Goal: Information Seeking & Learning: Learn about a topic

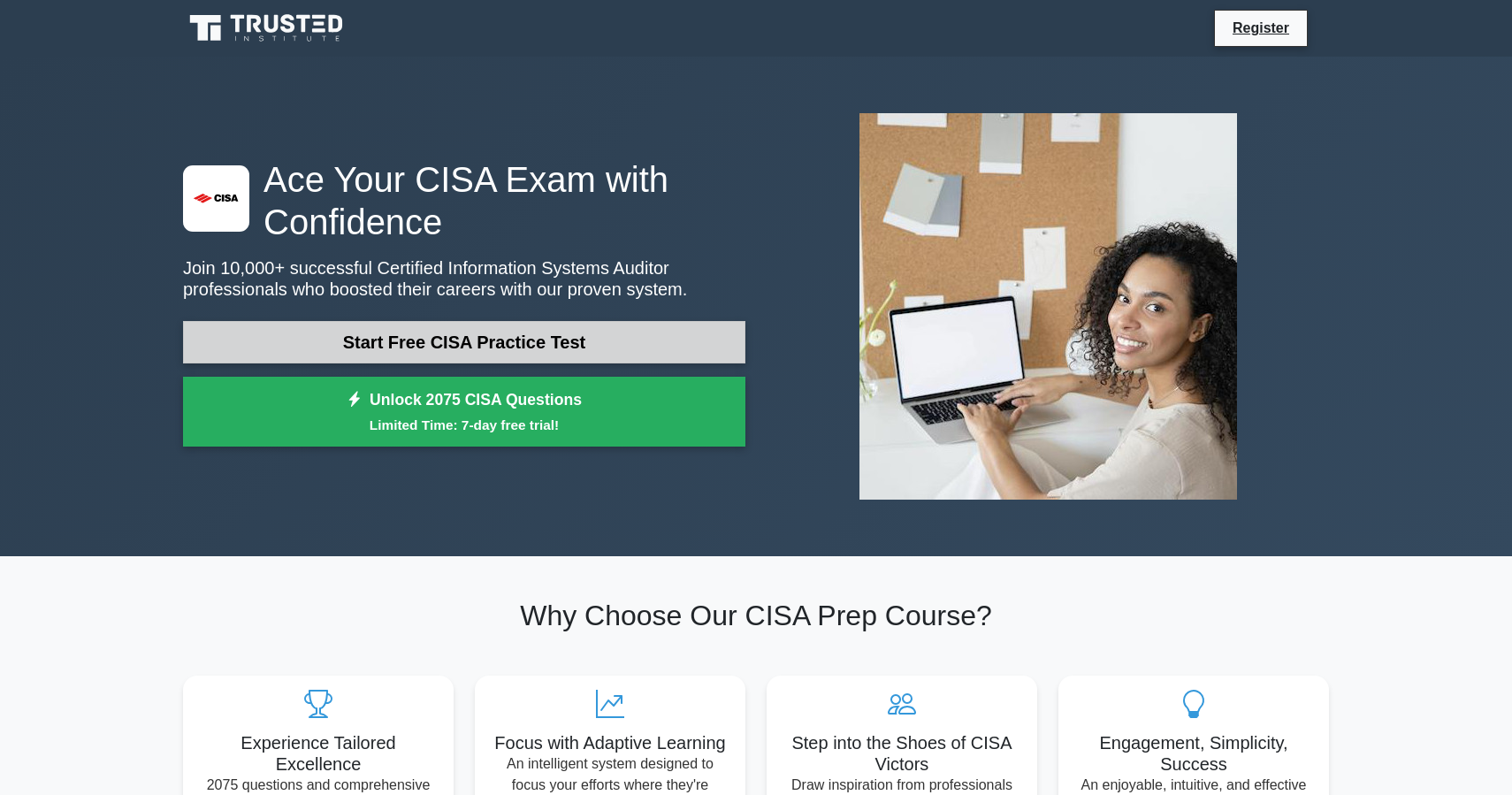
click at [567, 350] on link "Start Free CISA Practice Test" at bounding box center [464, 342] width 563 height 43
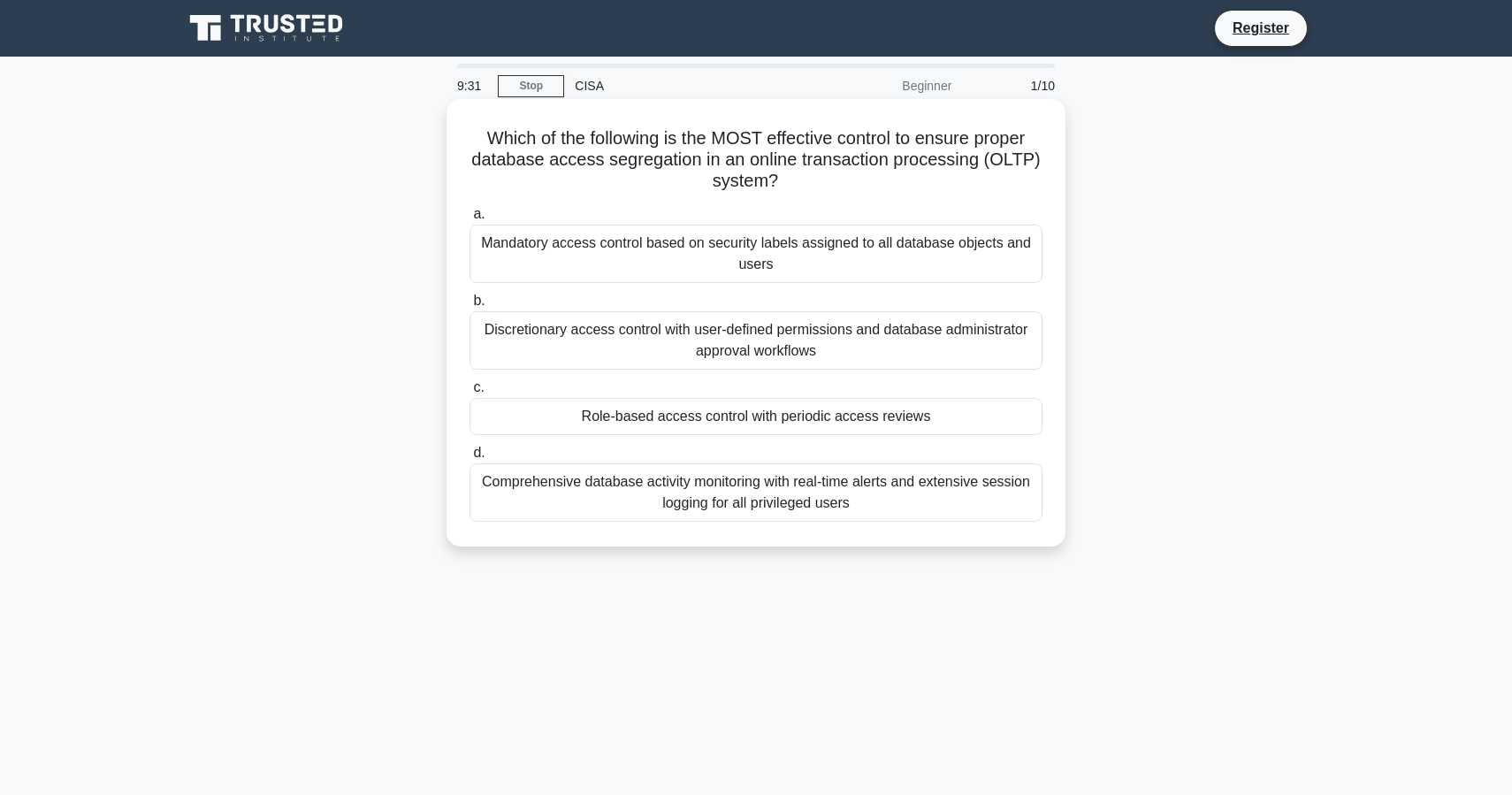
click at [650, 421] on div "Role-based access control with periodic access reviews" at bounding box center [756, 417] width 573 height 37
click at [470, 393] on input "c. Role-based access control with periodic access reviews" at bounding box center [470, 388] width 0 height 11
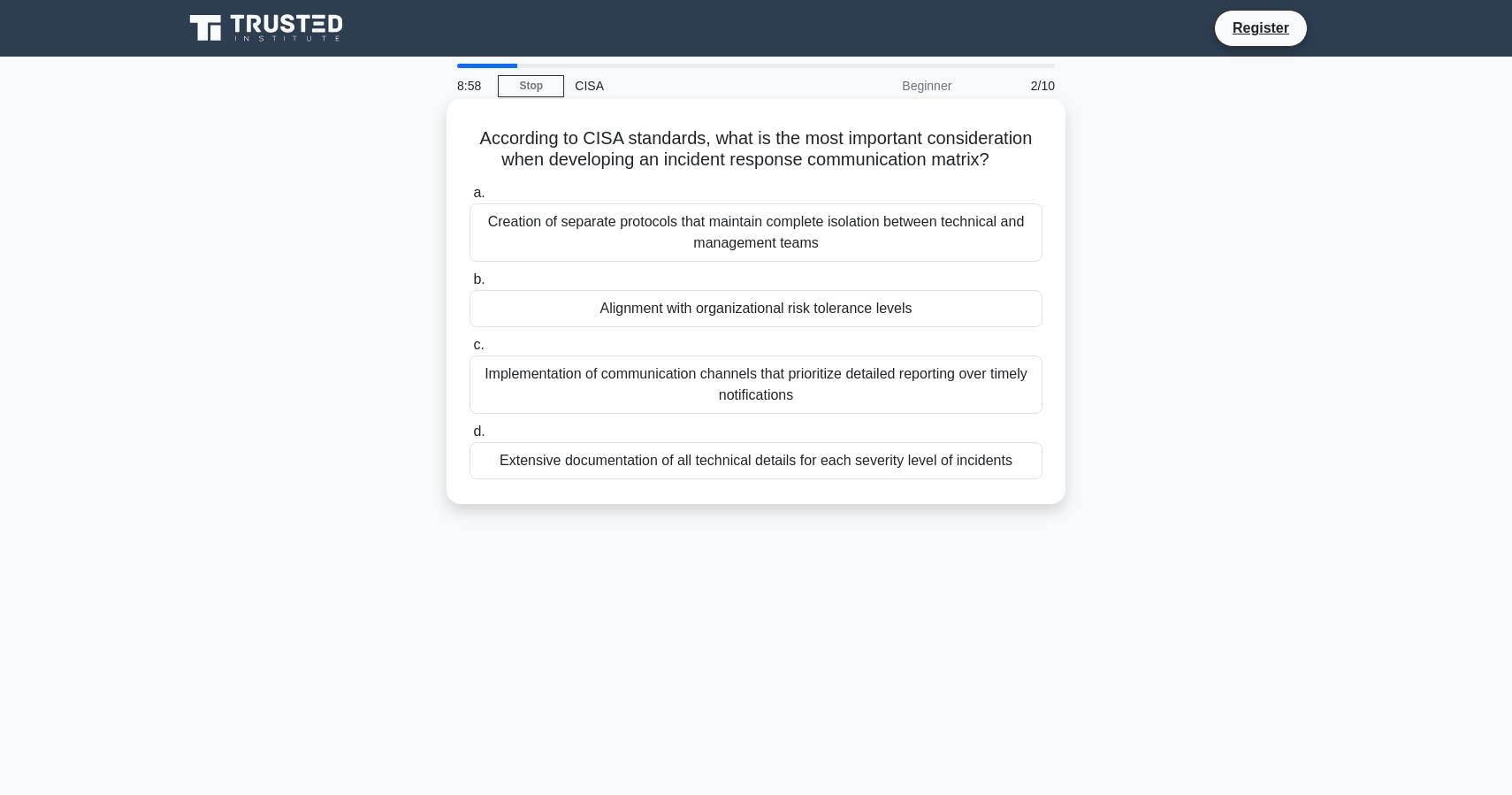
click at [706, 311] on div "Alignment with organizational risk tolerance levels" at bounding box center [756, 309] width 573 height 37
click at [470, 285] on input "b. Alignment with organizational risk tolerance levels" at bounding box center [470, 280] width 0 height 11
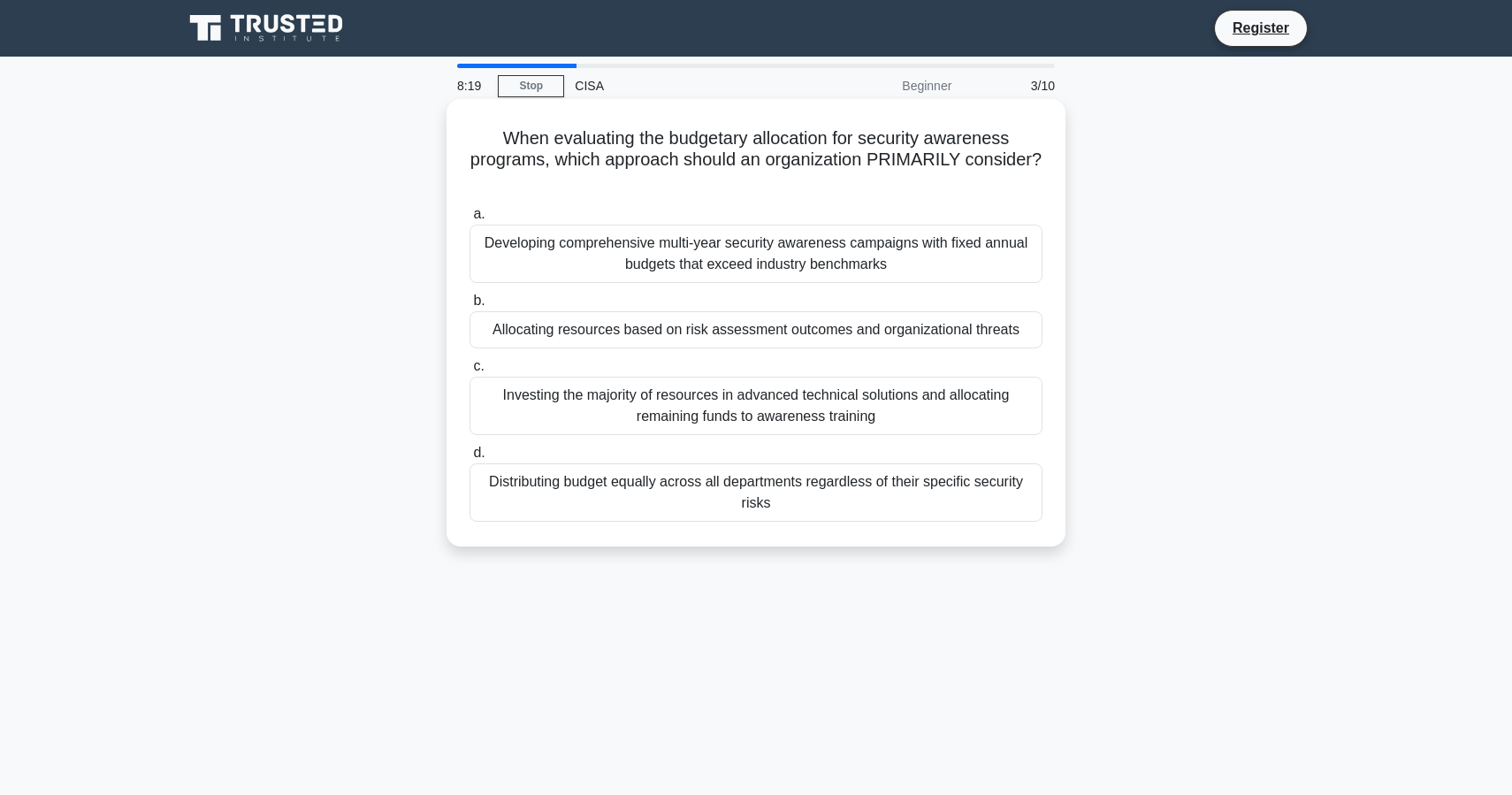
click at [717, 328] on div "Allocating resources based on risk assessment outcomes and organizational threa…" at bounding box center [756, 330] width 573 height 37
click at [470, 307] on input "b. Allocating resources based on risk assessment outcomes and organizational th…" at bounding box center [470, 301] width 0 height 11
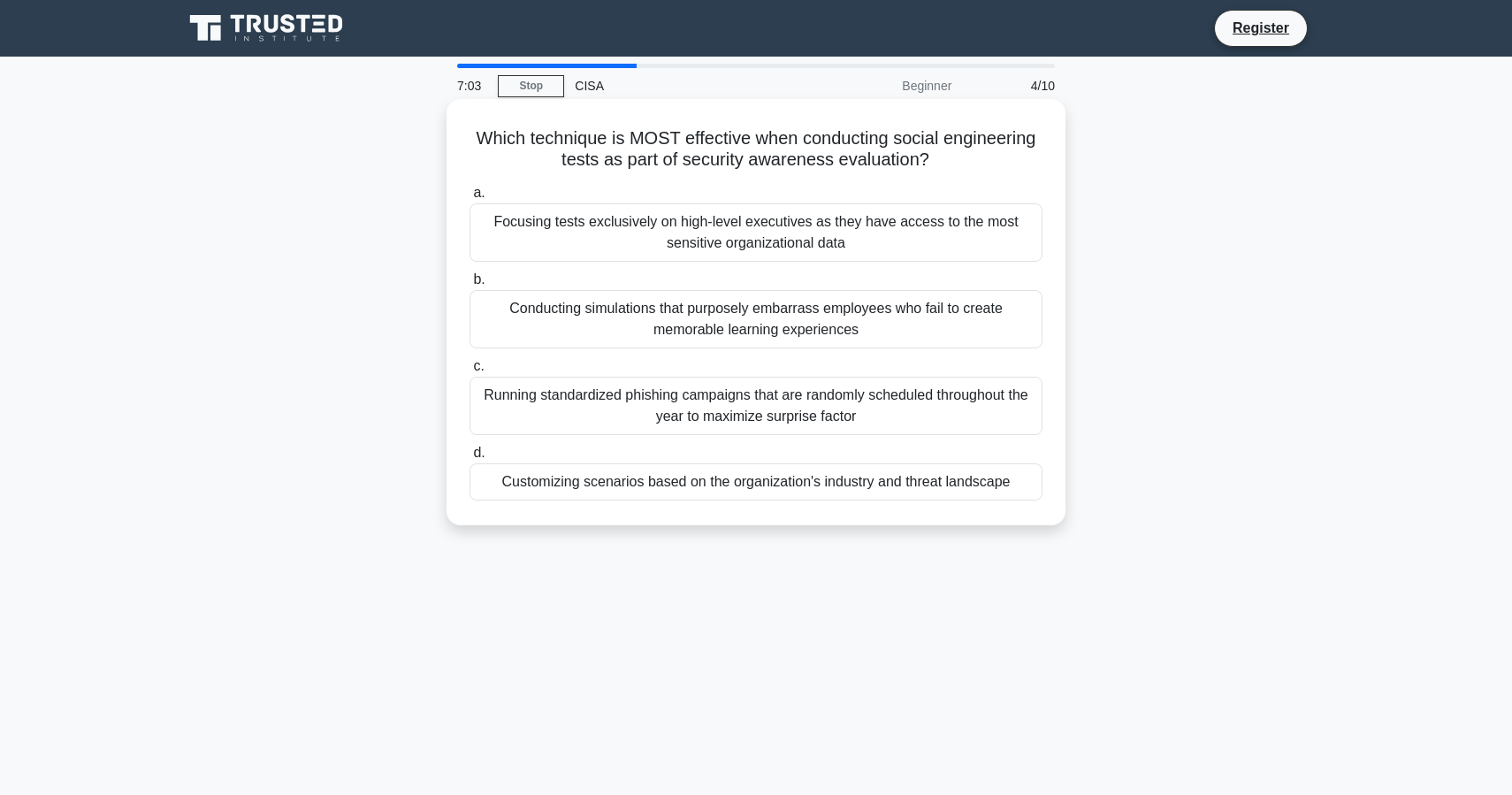
click at [761, 322] on div "Conducting simulations that purposely embarrass employees who fail to create me…" at bounding box center [756, 319] width 573 height 59
click at [470, 285] on input "b. Conducting simulations that purposely embarrass employees who fail to create…" at bounding box center [470, 280] width 0 height 11
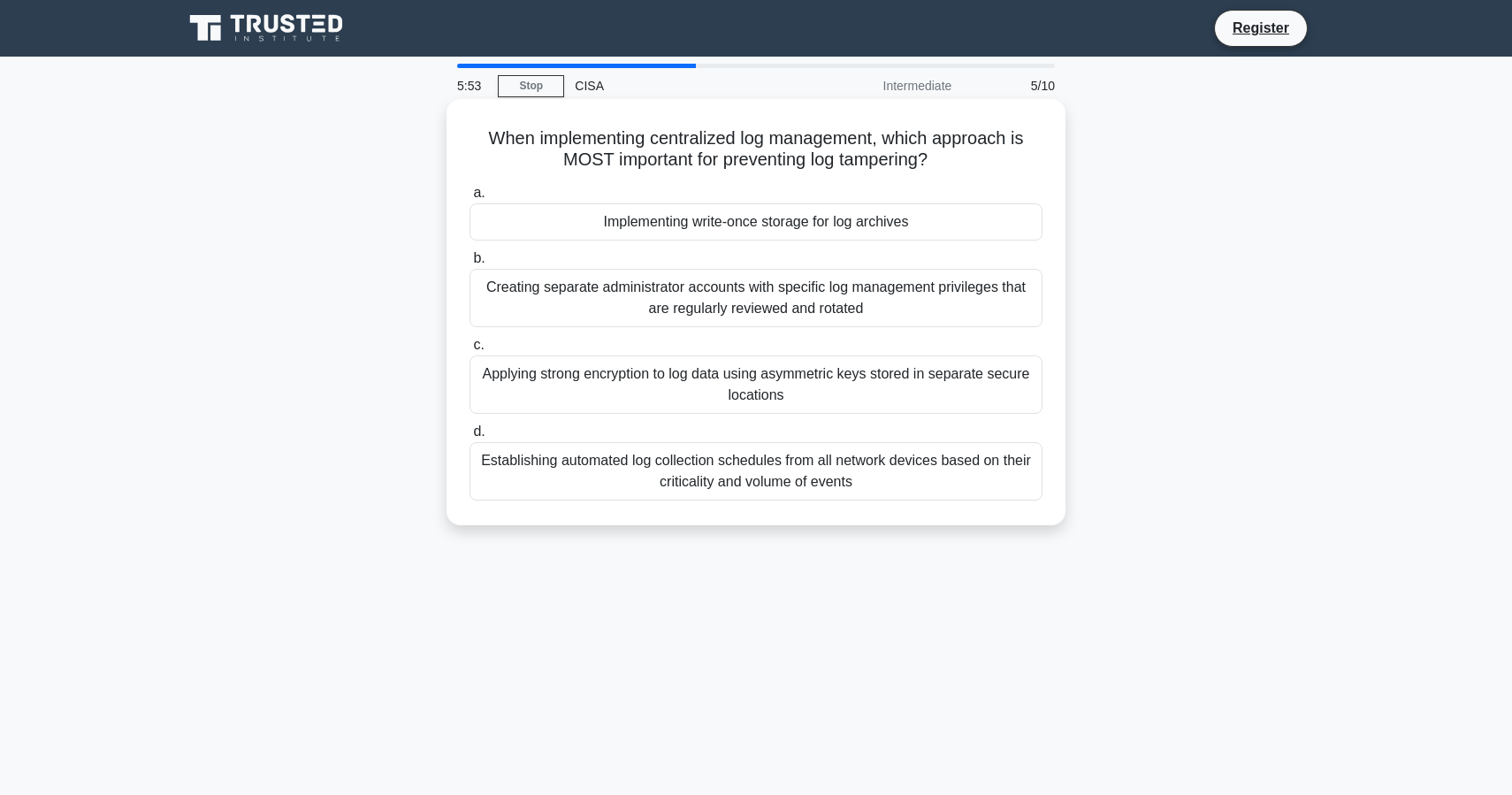
click at [795, 230] on div "Implementing write-once storage for log archives" at bounding box center [756, 222] width 573 height 37
click at [470, 199] on input "a. Implementing write-once storage for log archives" at bounding box center [470, 193] width 0 height 11
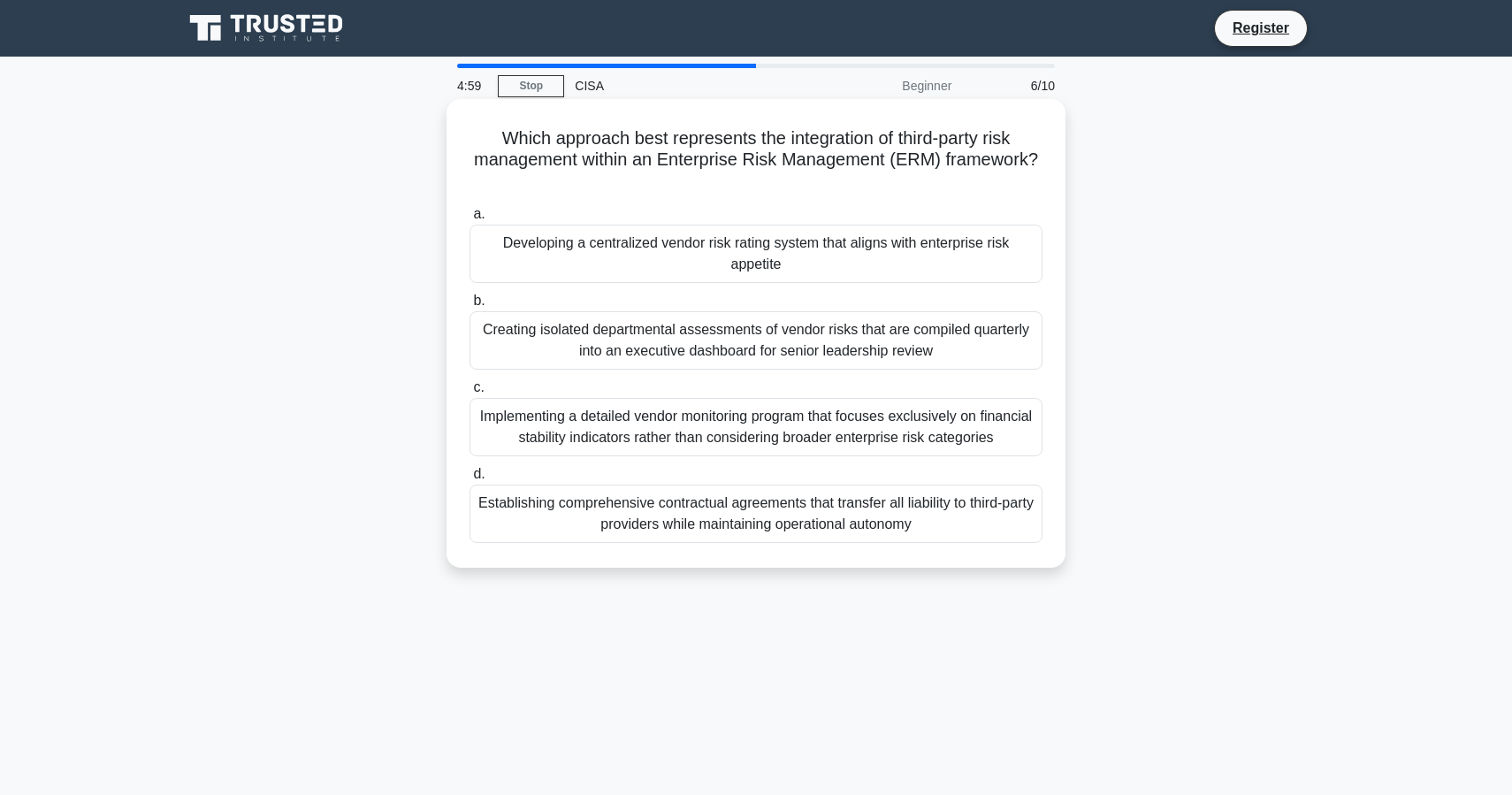
click at [791, 252] on div "Developing a centralized vendor risk rating system that aligns with enterprise …" at bounding box center [756, 254] width 573 height 59
click at [470, 220] on input "a. Developing a centralized vendor risk rating system that aligns with enterpri…" at bounding box center [470, 214] width 0 height 11
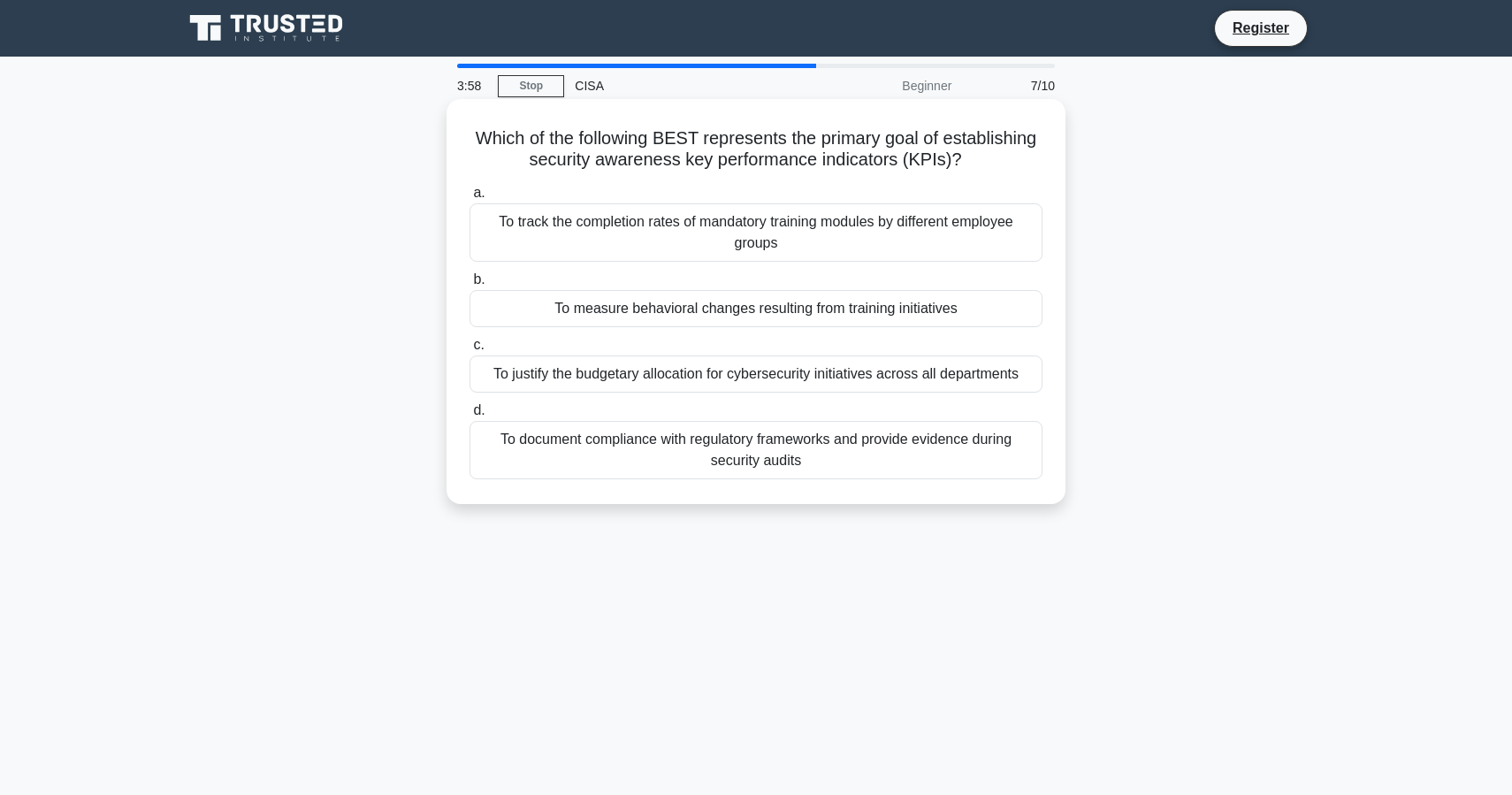
click at [756, 311] on div "To measure behavioral changes resulting from training initiatives" at bounding box center [756, 309] width 573 height 37
click at [470, 285] on input "b. To measure behavioral changes resulting from training initiatives" at bounding box center [470, 280] width 0 height 11
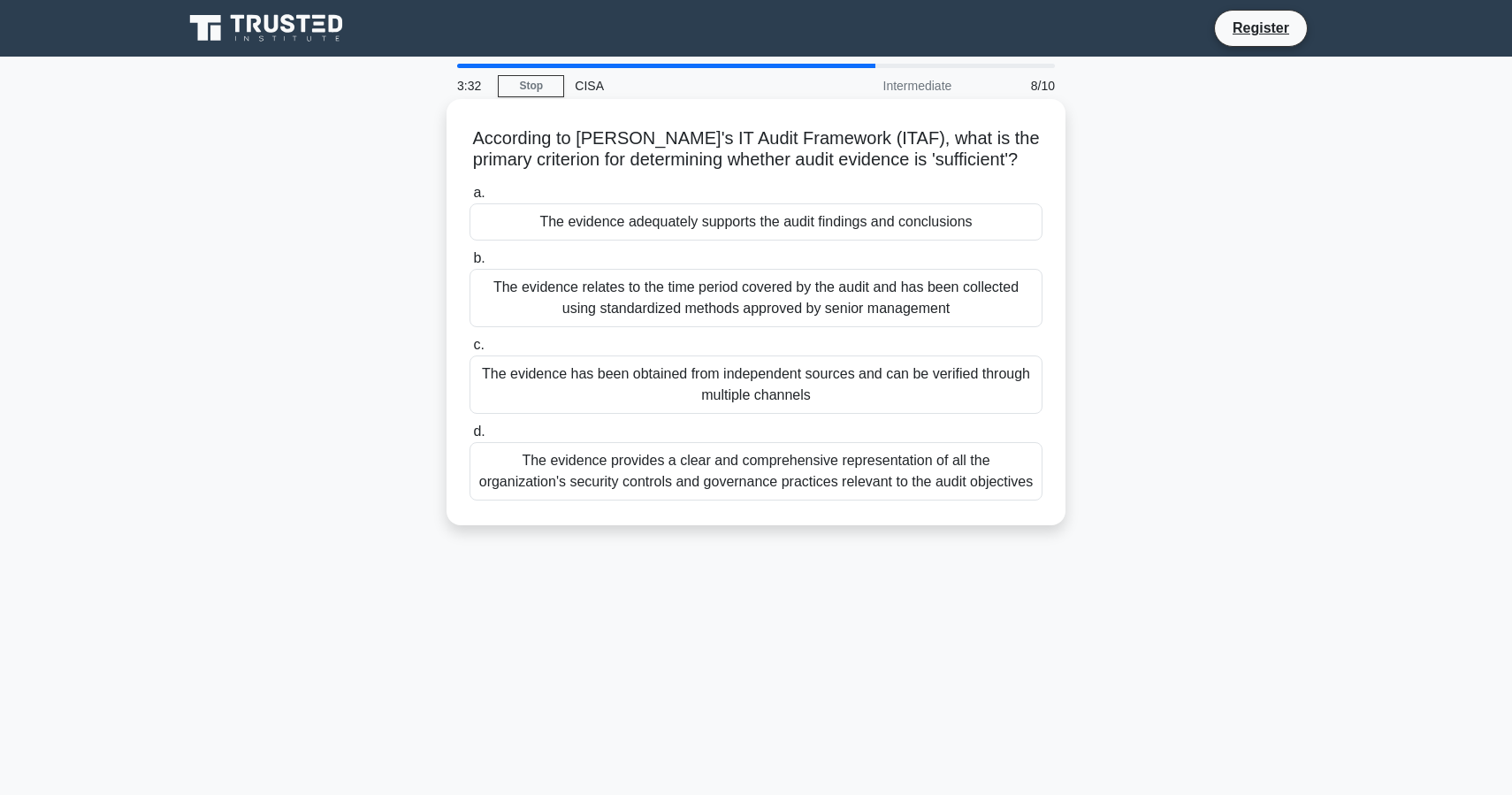
click at [792, 220] on div "The evidence adequately supports the audit findings and conclusions" at bounding box center [756, 222] width 573 height 37
click at [470, 199] on input "a. The evidence adequately supports the audit findings and conclusions" at bounding box center [470, 193] width 0 height 11
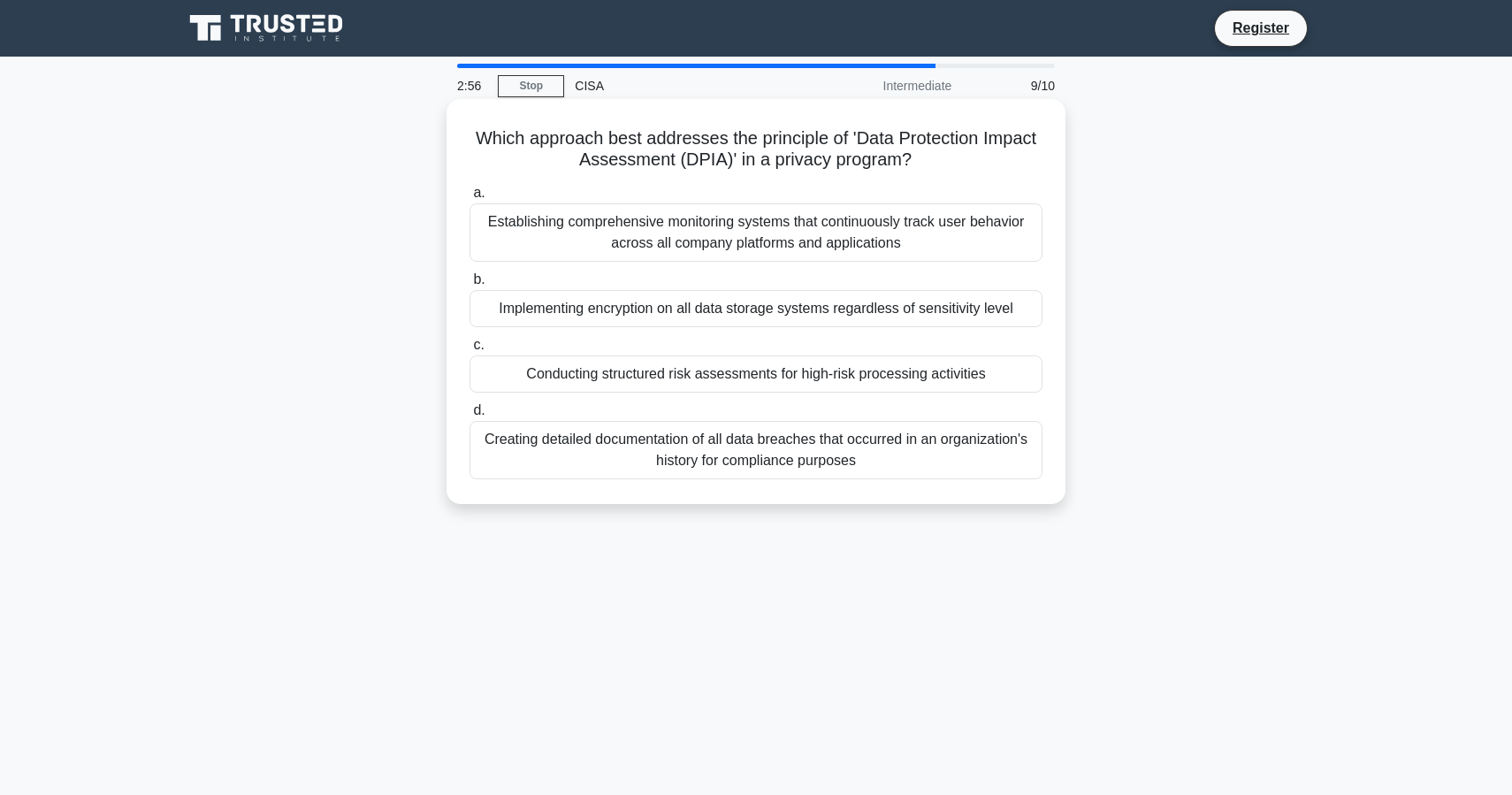
click at [788, 232] on div "Establishing comprehensive monitoring systems that continuously track user beha…" at bounding box center [756, 232] width 573 height 59
click at [470, 199] on input "a. Establishing comprehensive monitoring systems that continuously track user b…" at bounding box center [470, 193] width 0 height 11
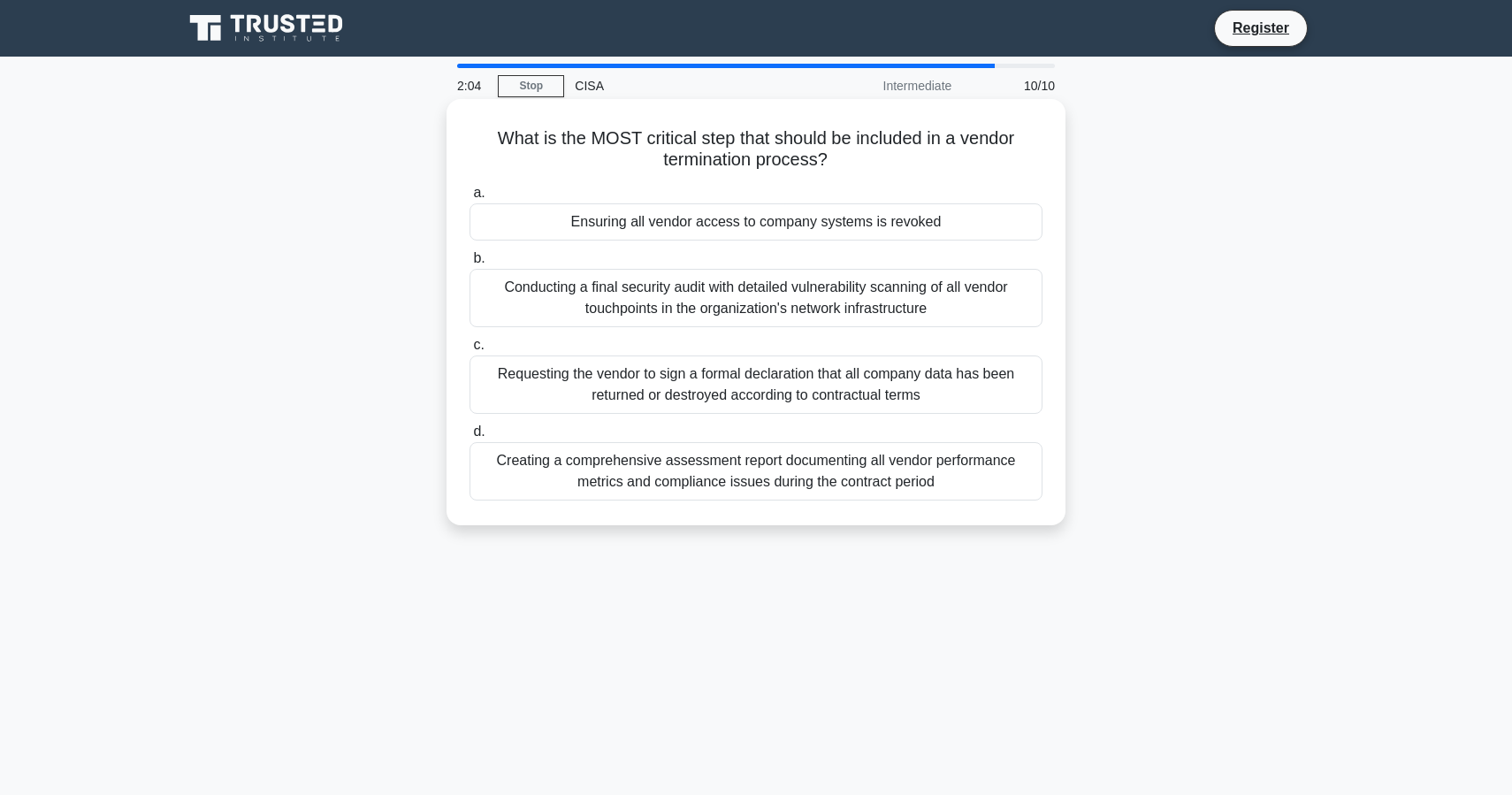
click at [743, 296] on div "Conducting a final security audit with detailed vulnerability scanning of all v…" at bounding box center [756, 298] width 573 height 59
click at [470, 264] on input "b. Conducting a final security audit with detailed vulnerability scanning of al…" at bounding box center [470, 258] width 0 height 11
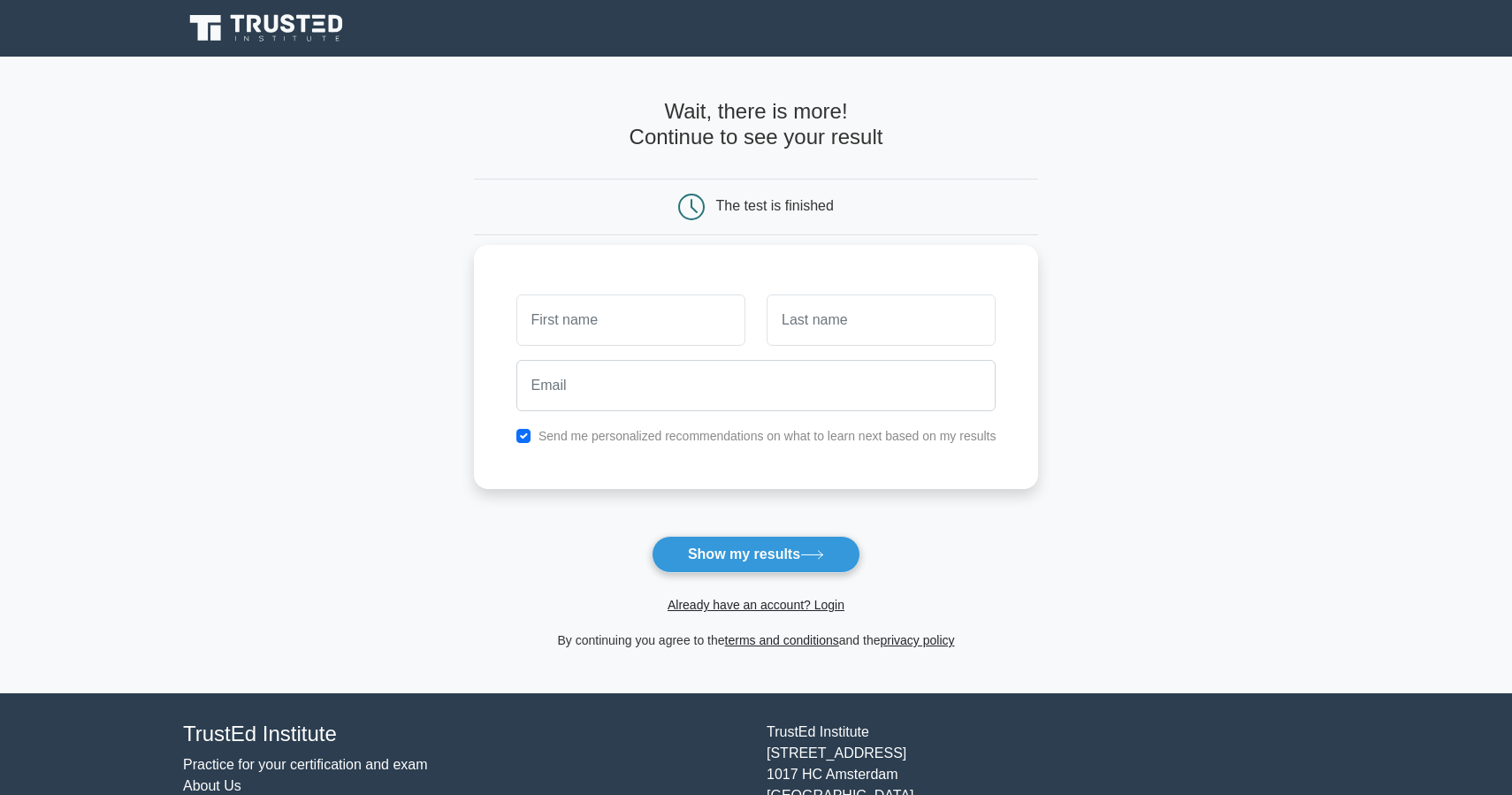
click at [683, 316] on input "text" at bounding box center [630, 320] width 229 height 51
type input "i"
type input "[PERSON_NAME]"
type input "china"
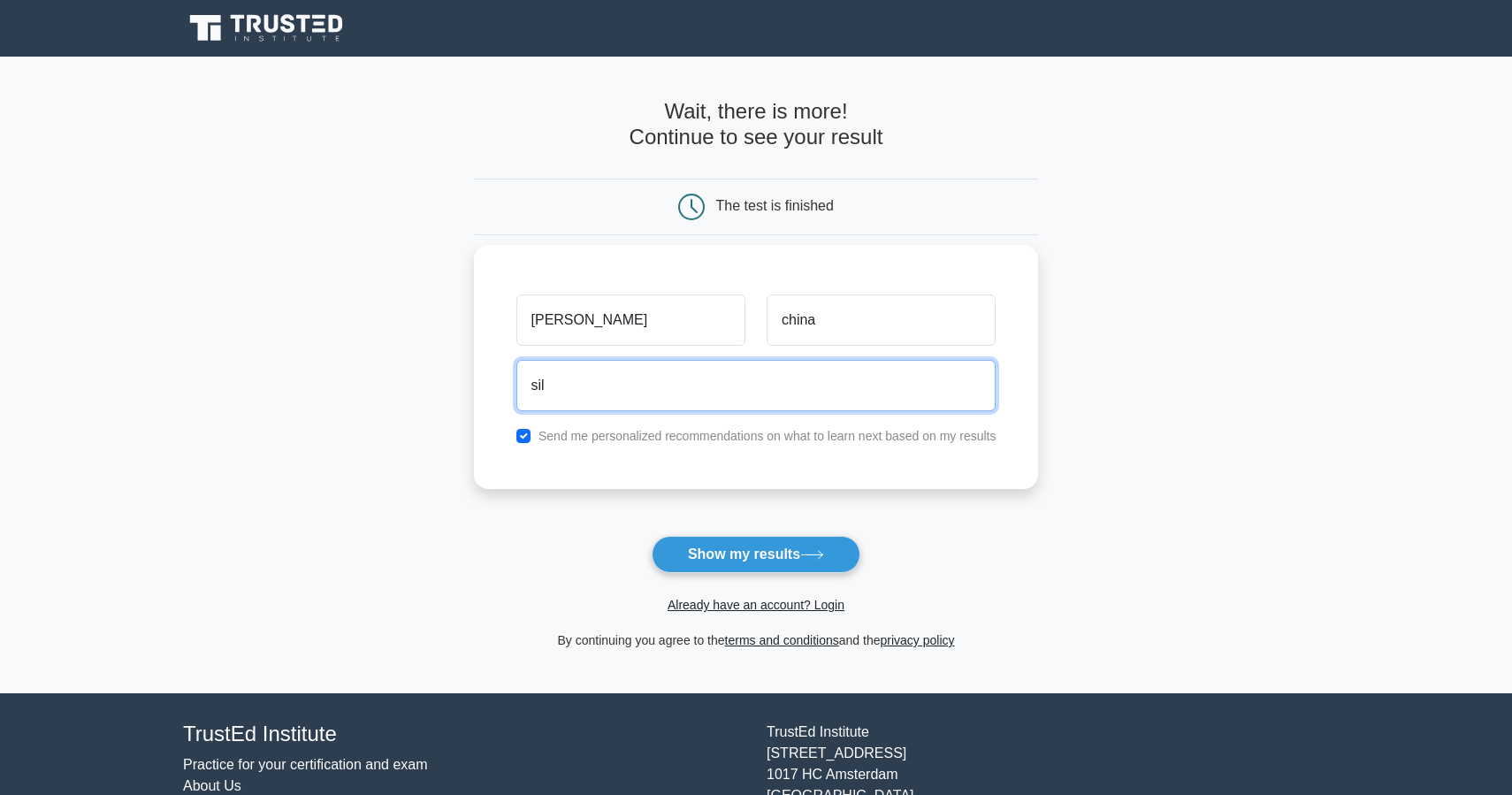
type input "silvia.china77@gmail.com"
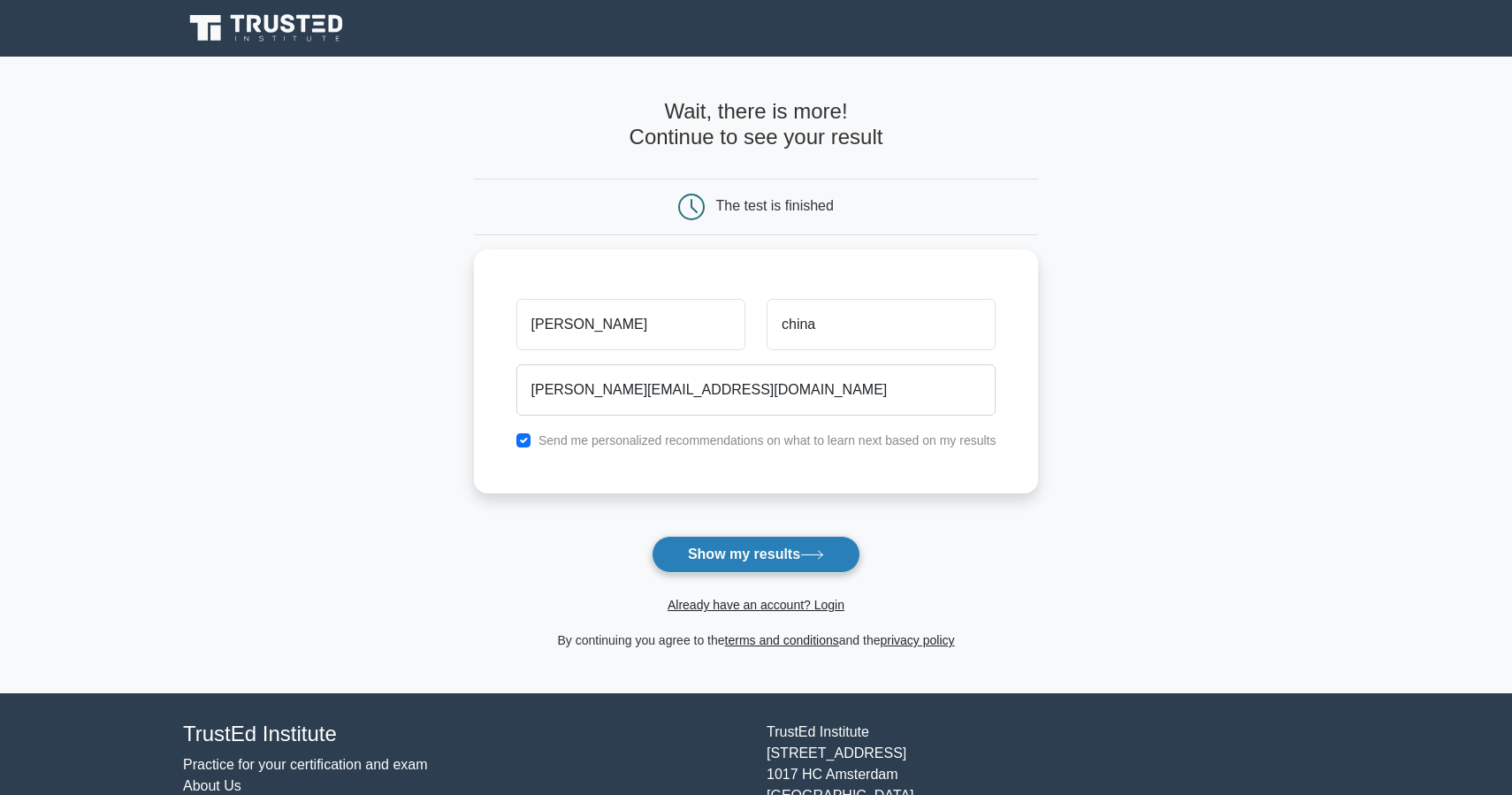
click at [719, 551] on button "Show my results" at bounding box center [756, 554] width 208 height 37
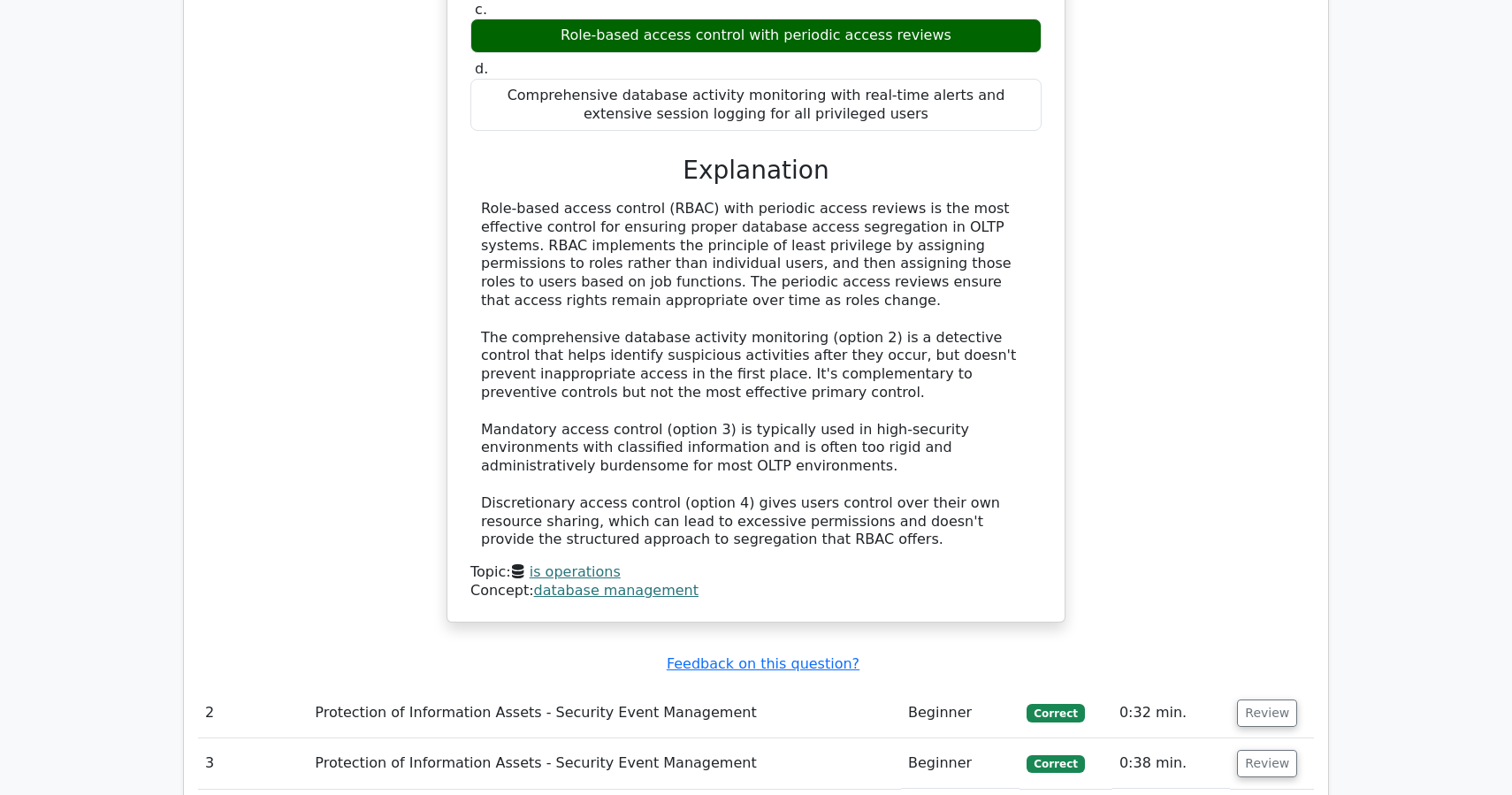
scroll to position [1760, 0]
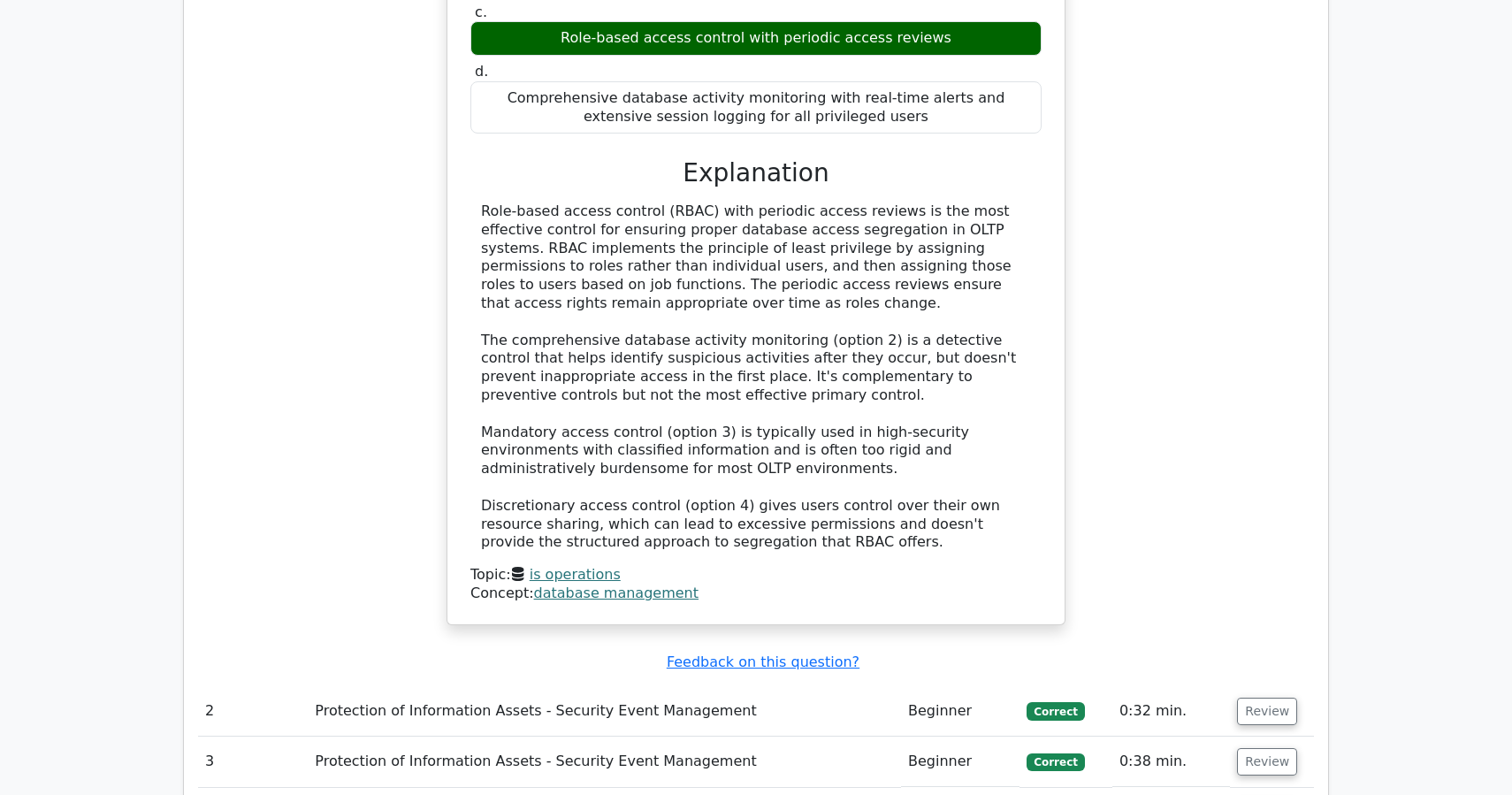
click at [1041, 702] on span "Correct" at bounding box center [1055, 710] width 58 height 18
click at [1255, 697] on button "Review" at bounding box center [1267, 710] width 60 height 27
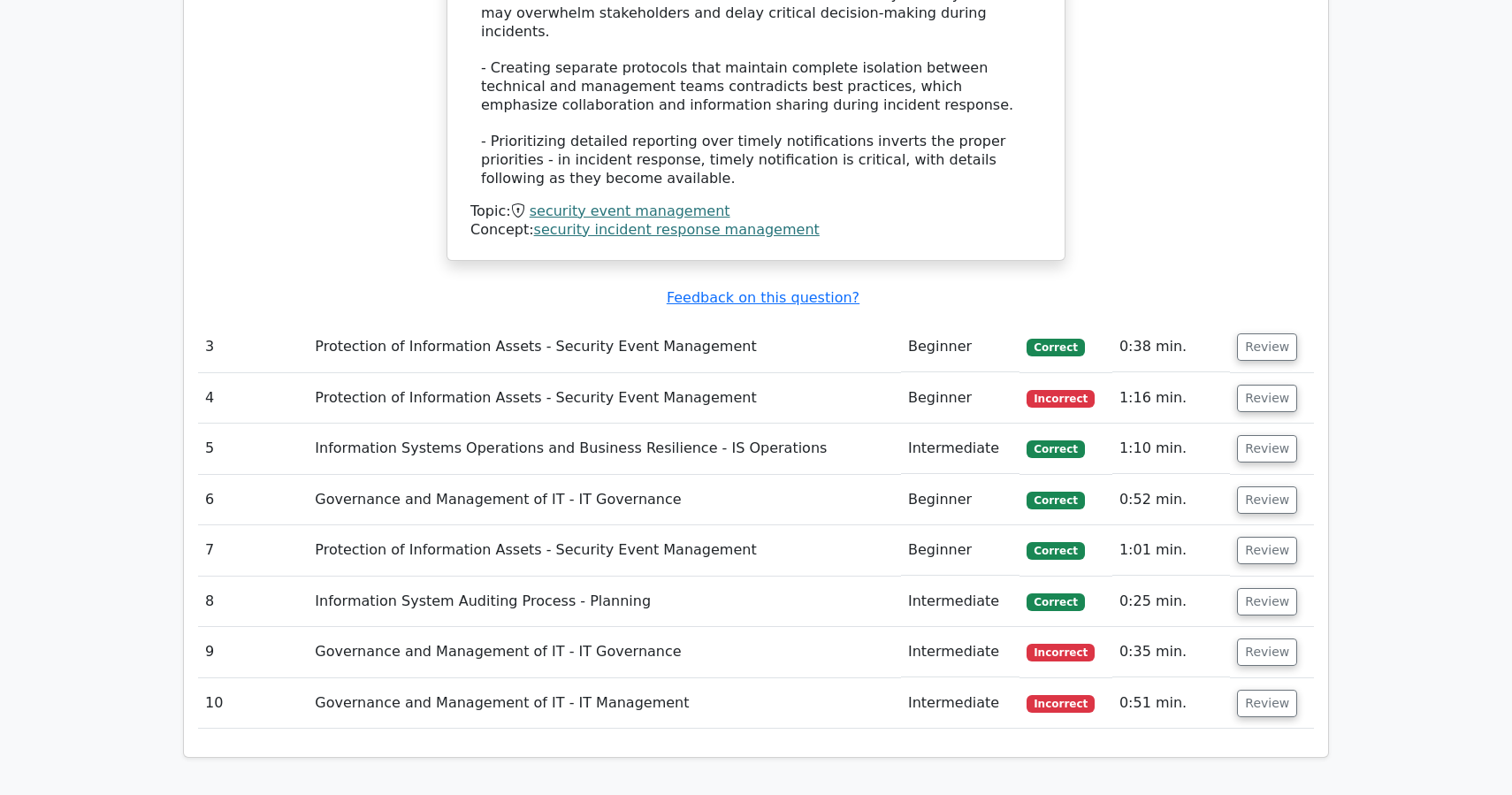
scroll to position [3228, 0]
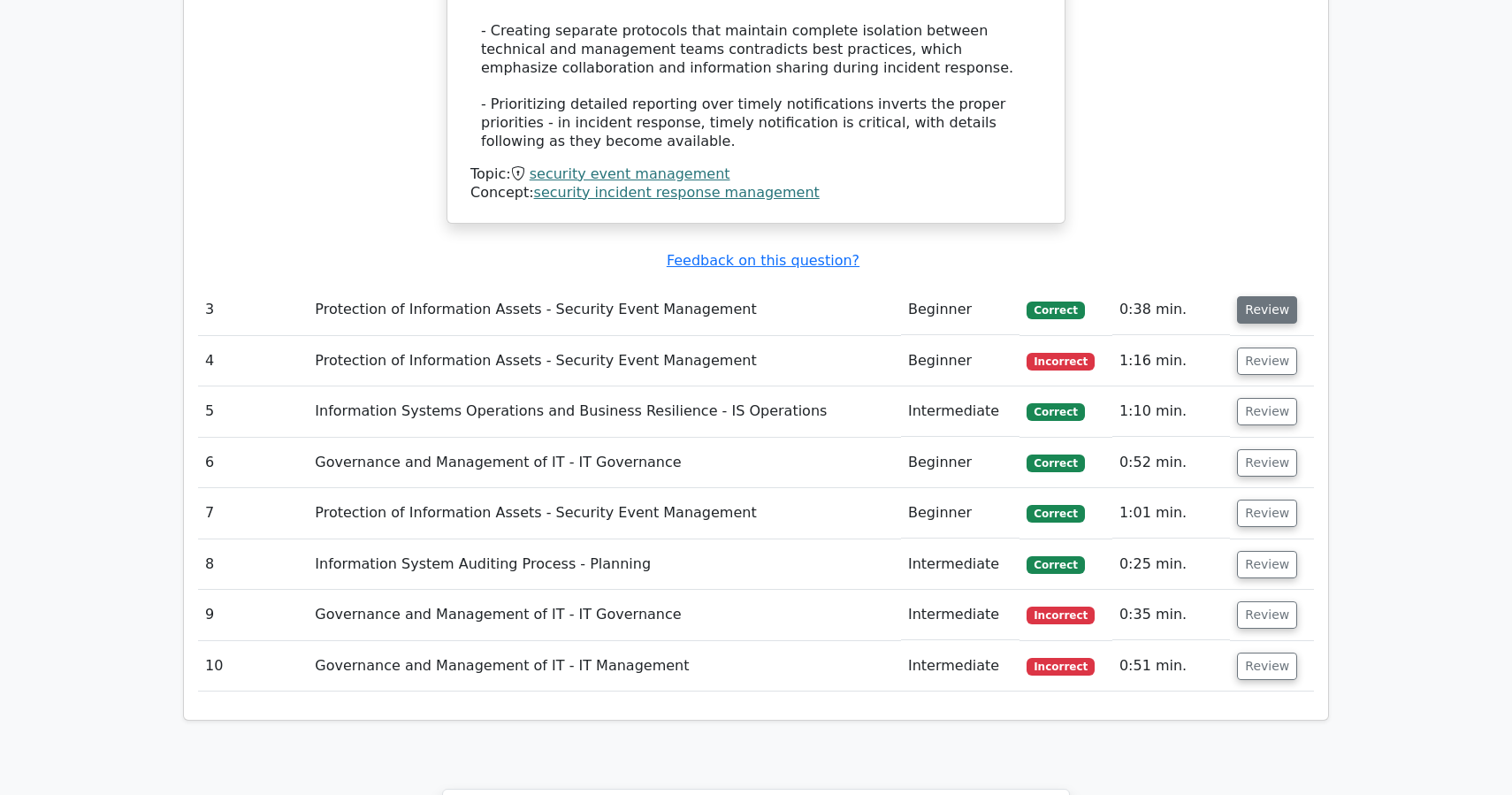
click at [1260, 297] on button "Review" at bounding box center [1267, 310] width 60 height 27
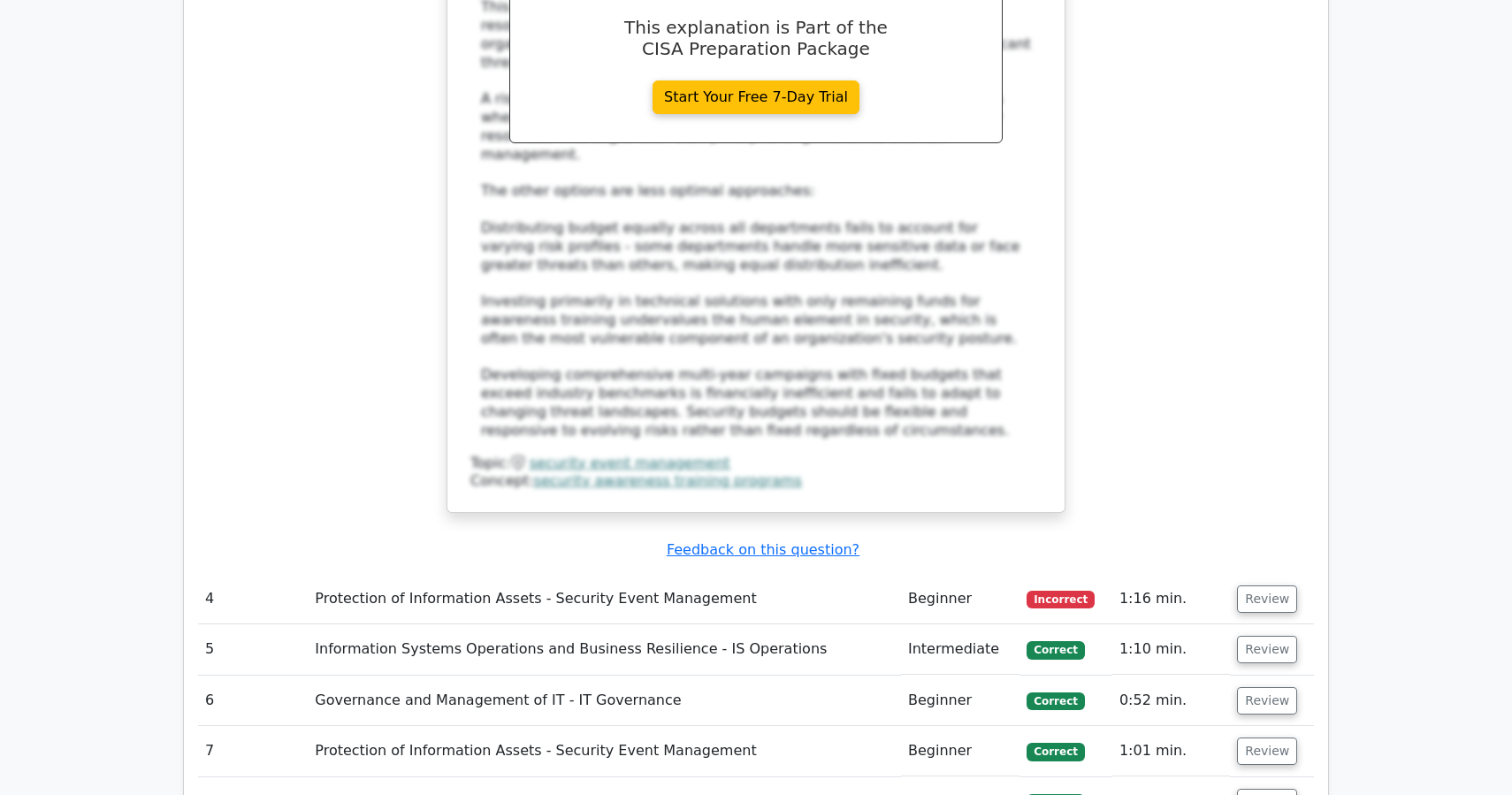
scroll to position [4113, 0]
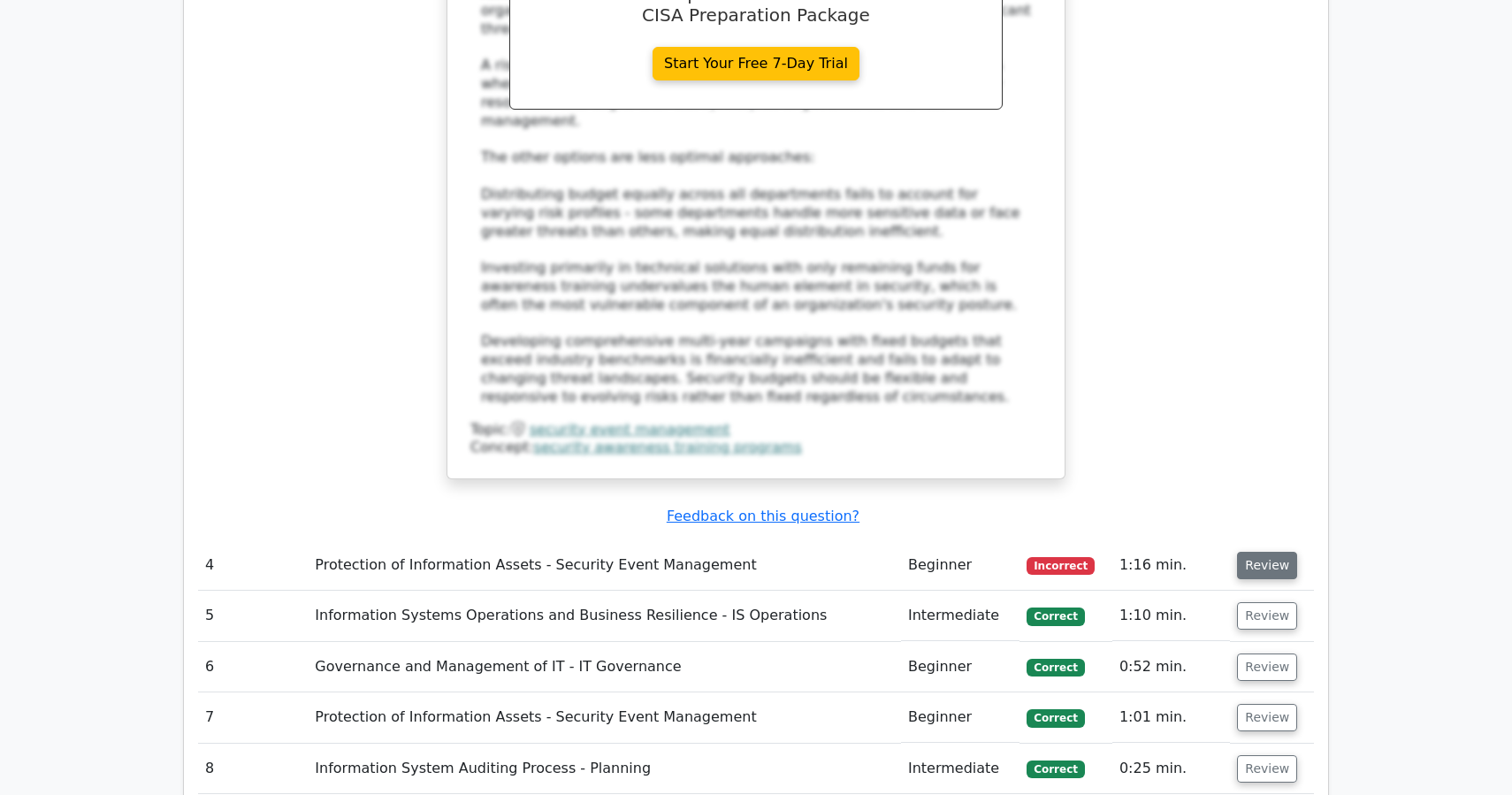
click at [1253, 551] on button "Review" at bounding box center [1267, 564] width 60 height 27
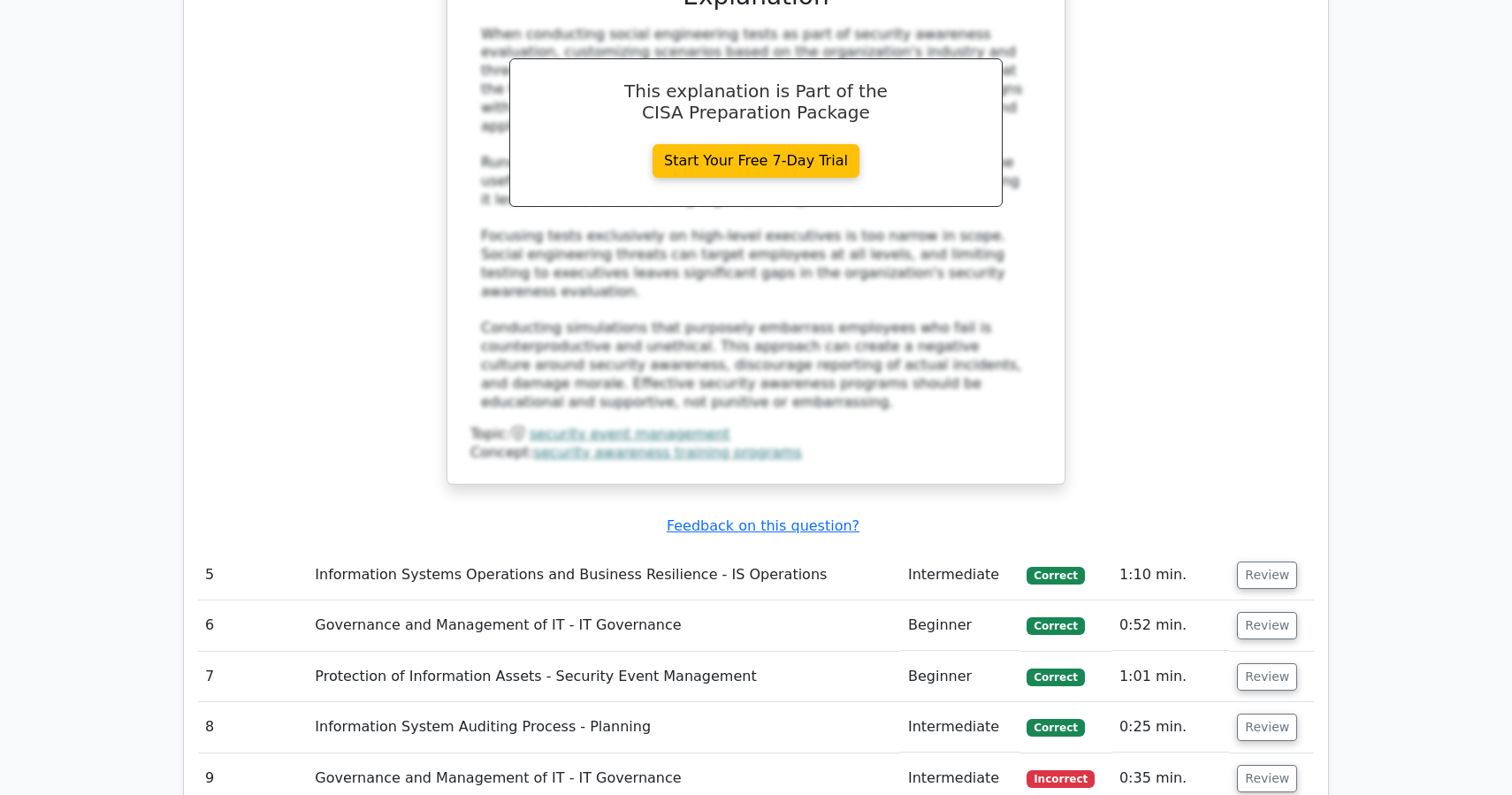
scroll to position [5133, 0]
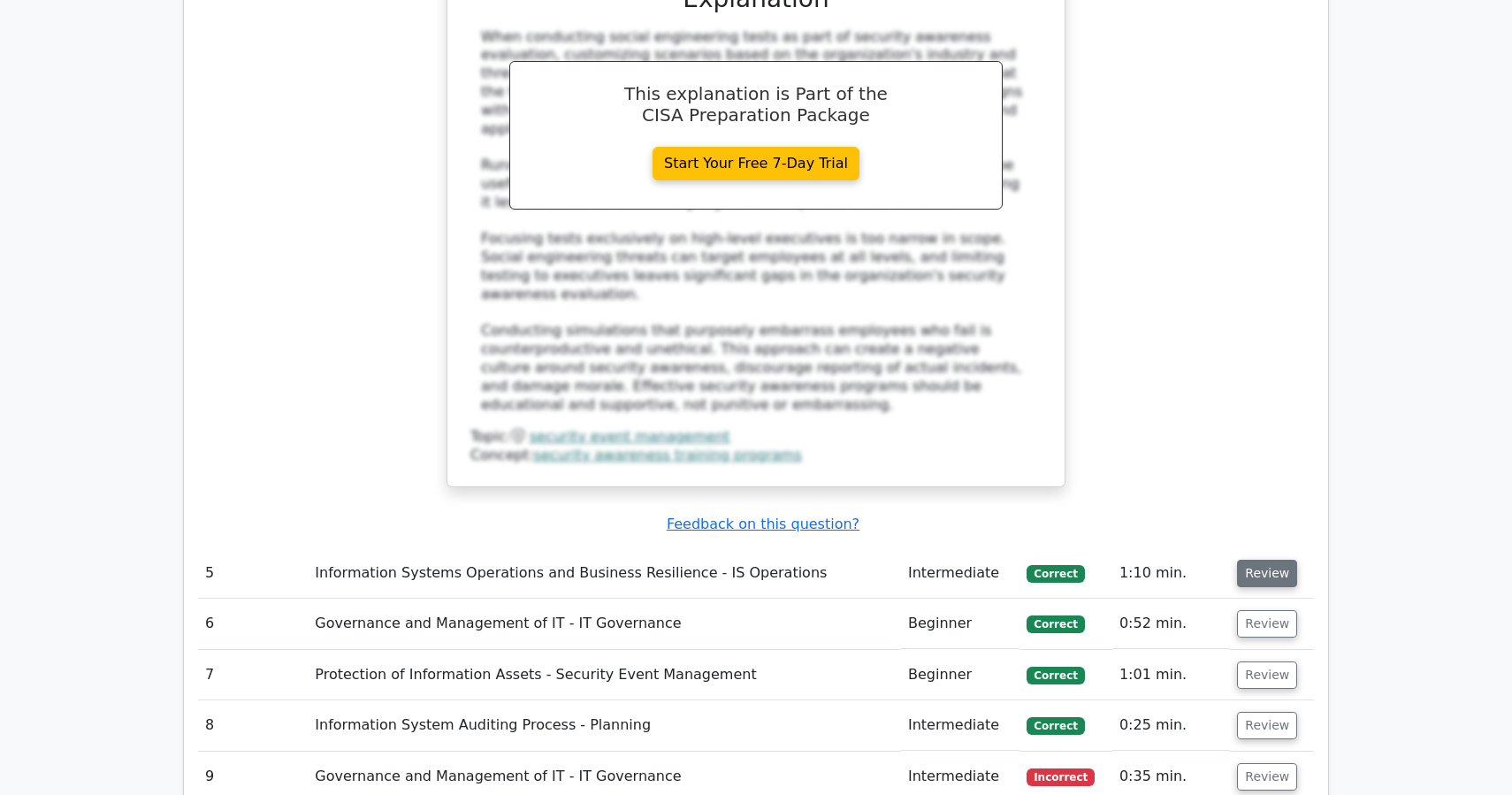
click at [1241, 560] on button "Review" at bounding box center [1267, 573] width 60 height 27
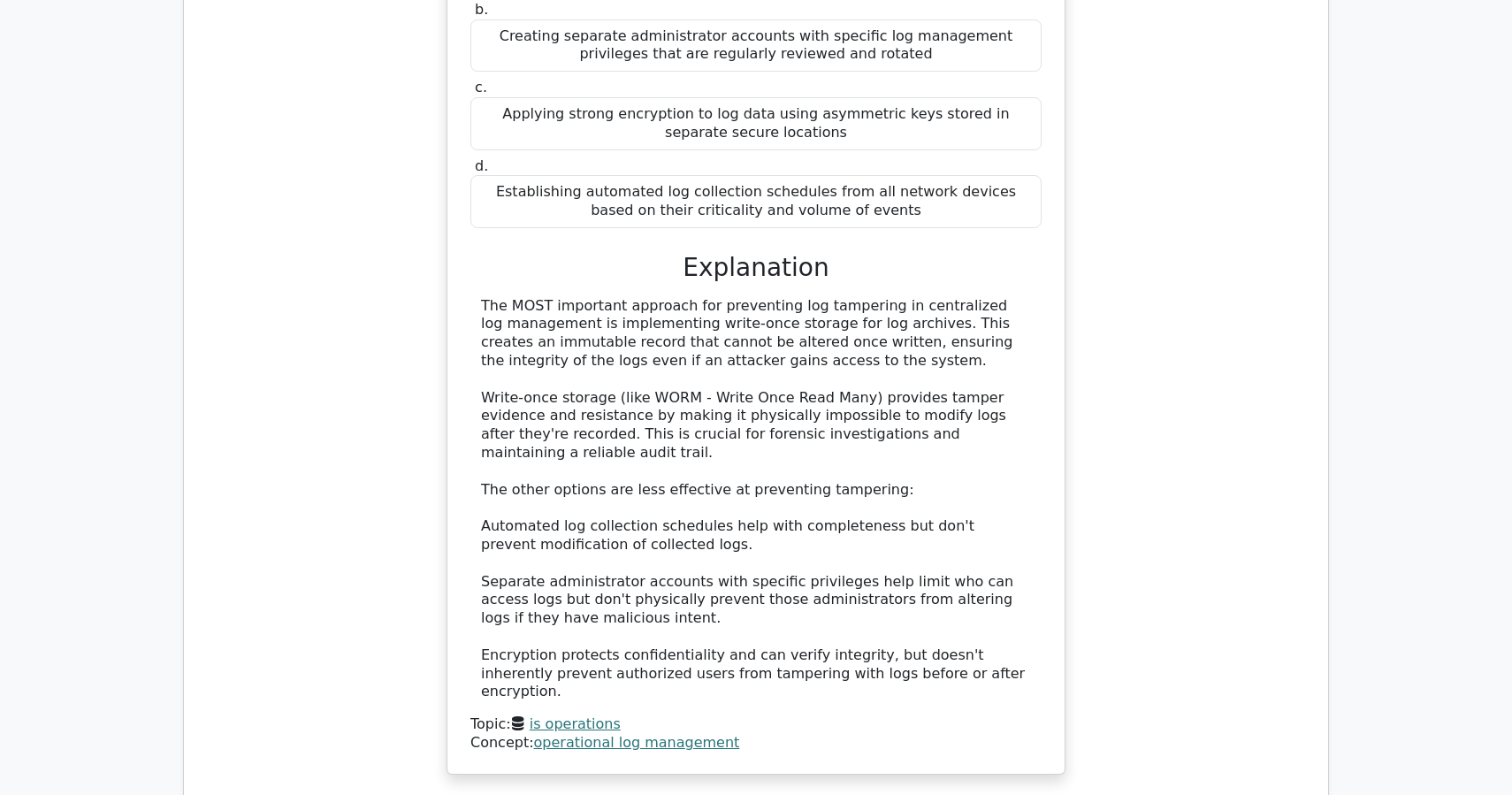
scroll to position [5898, 0]
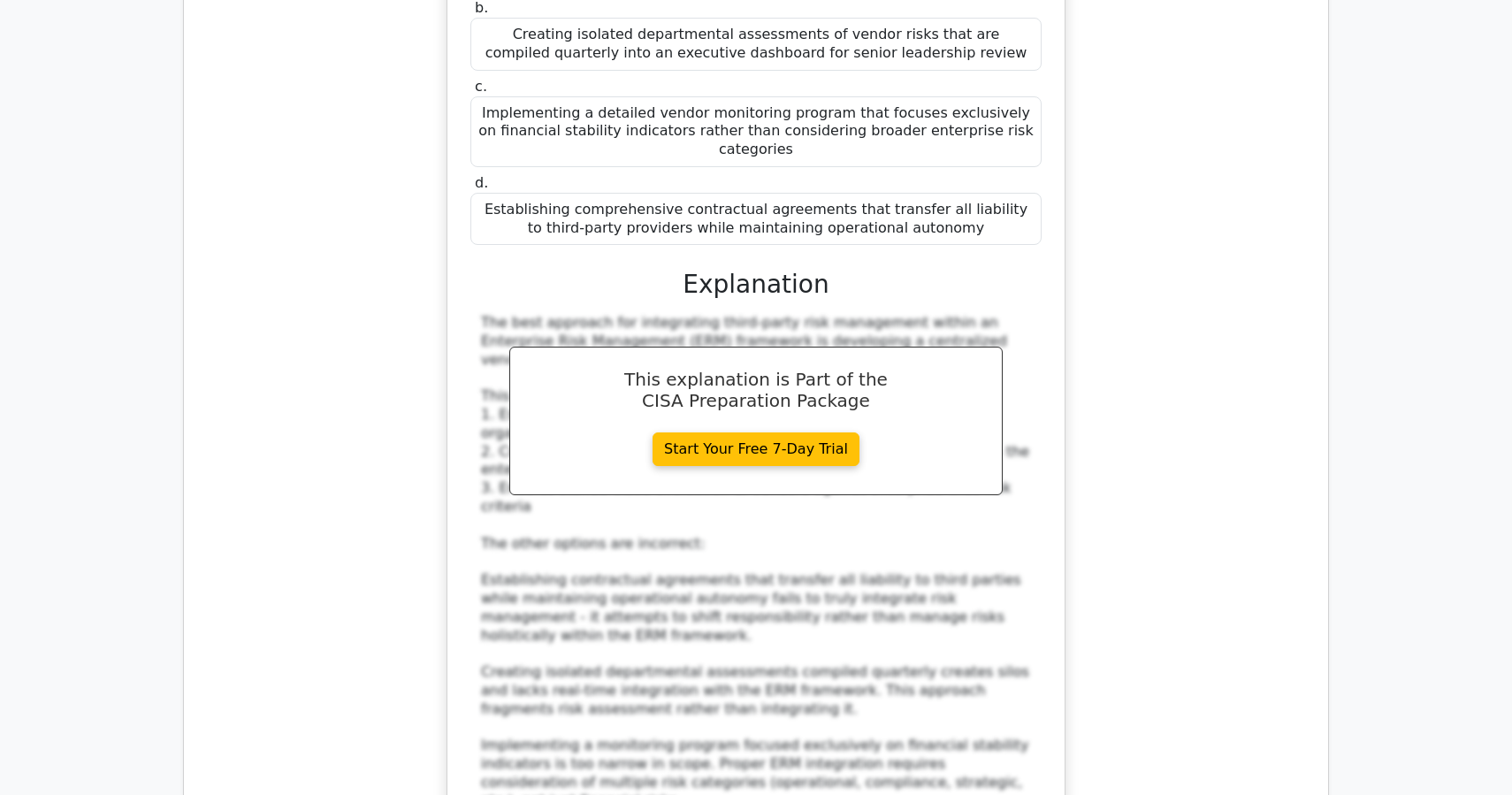
scroll to position [6943, 0]
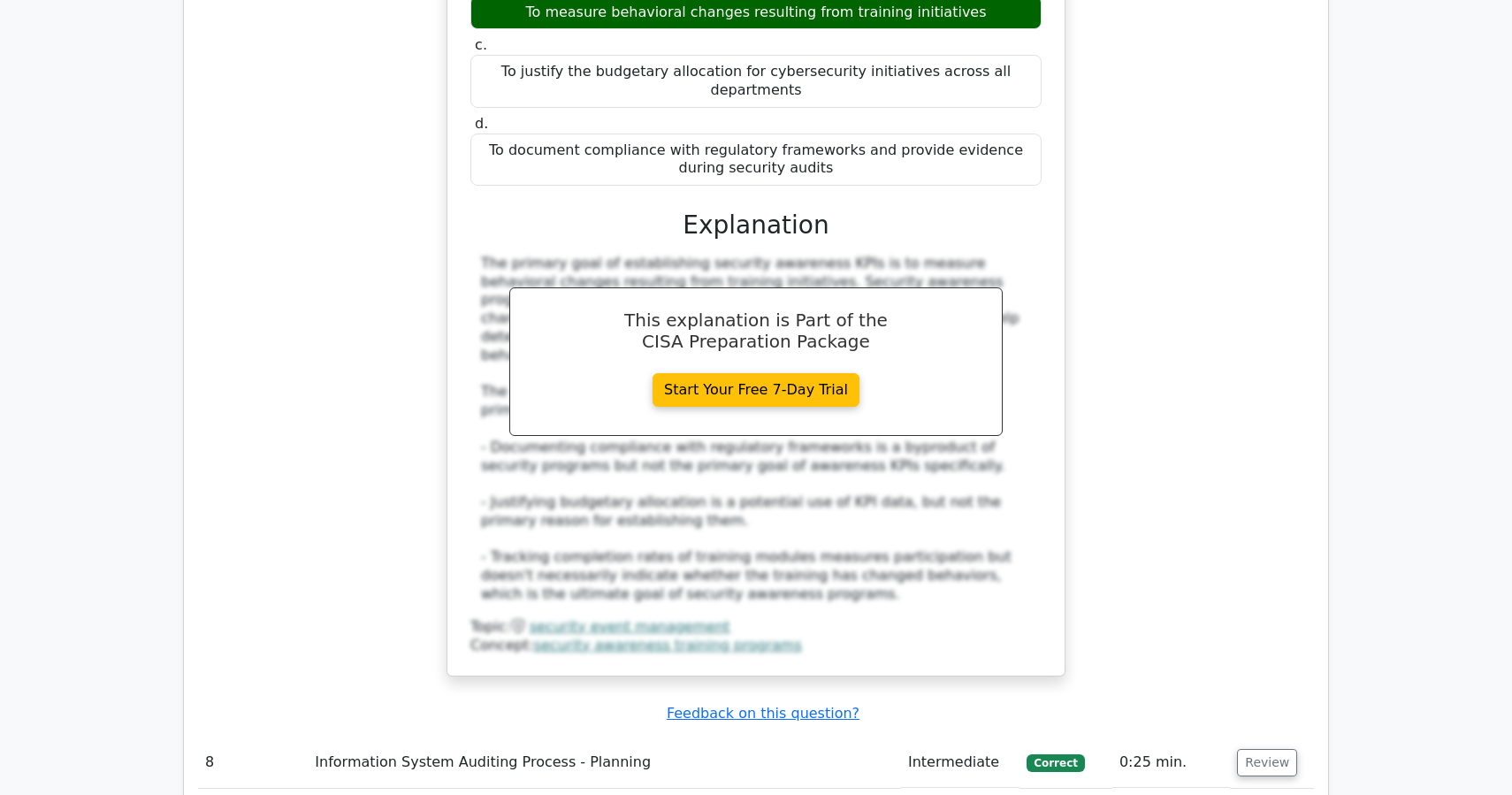
scroll to position [8181, 0]
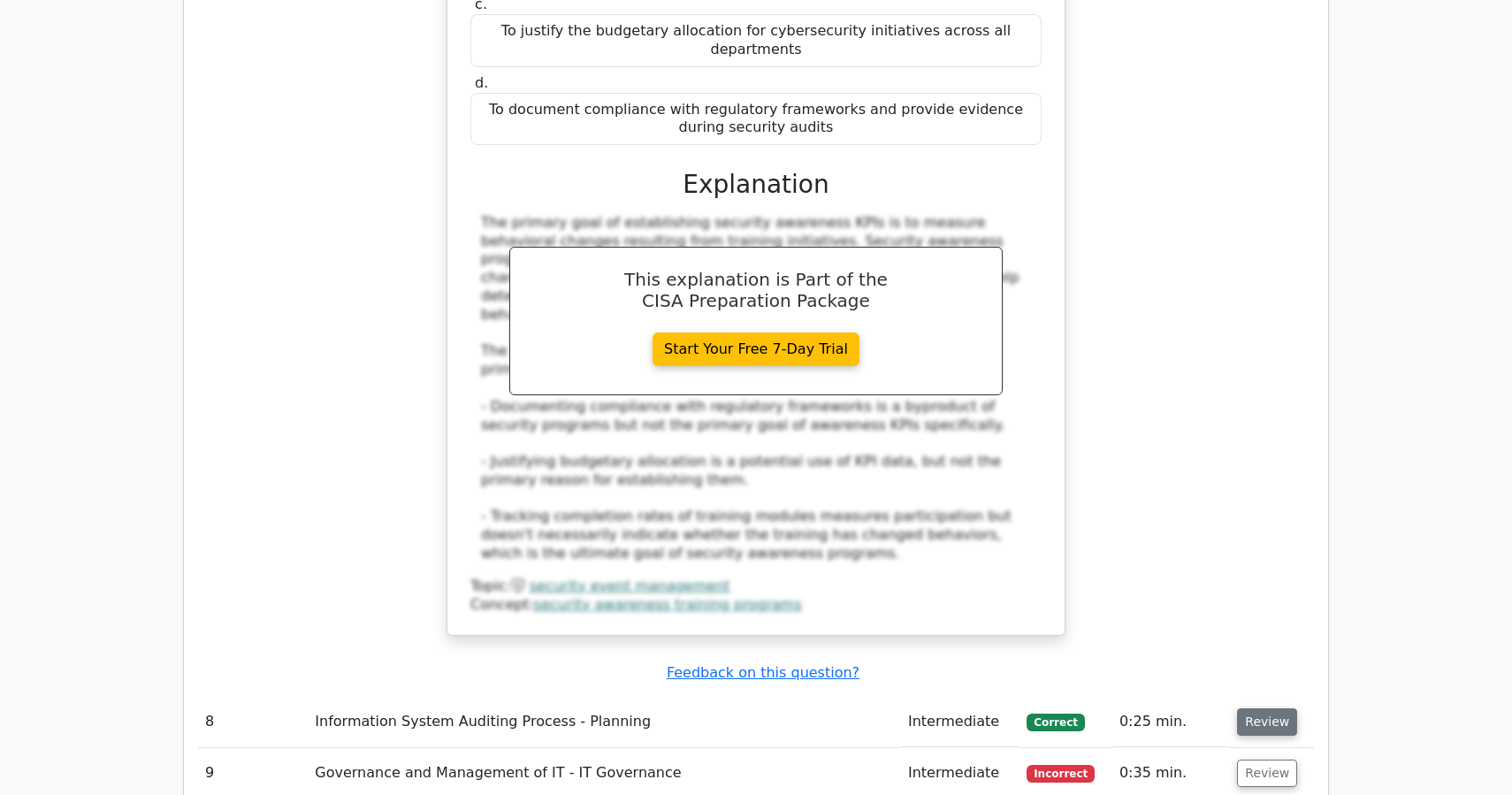
click at [1255, 709] on button "Review" at bounding box center [1267, 722] width 60 height 27
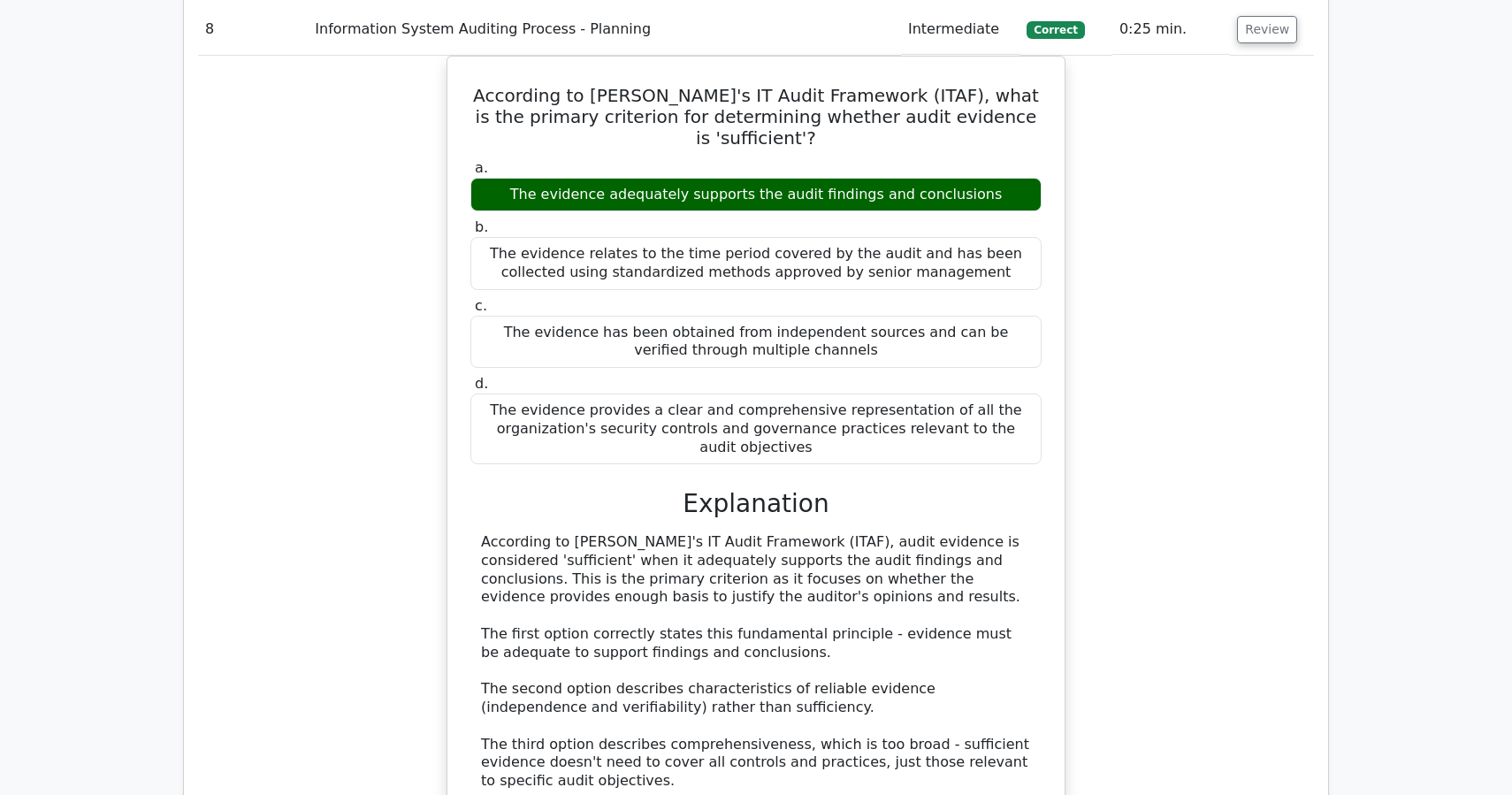
scroll to position [8879, 0]
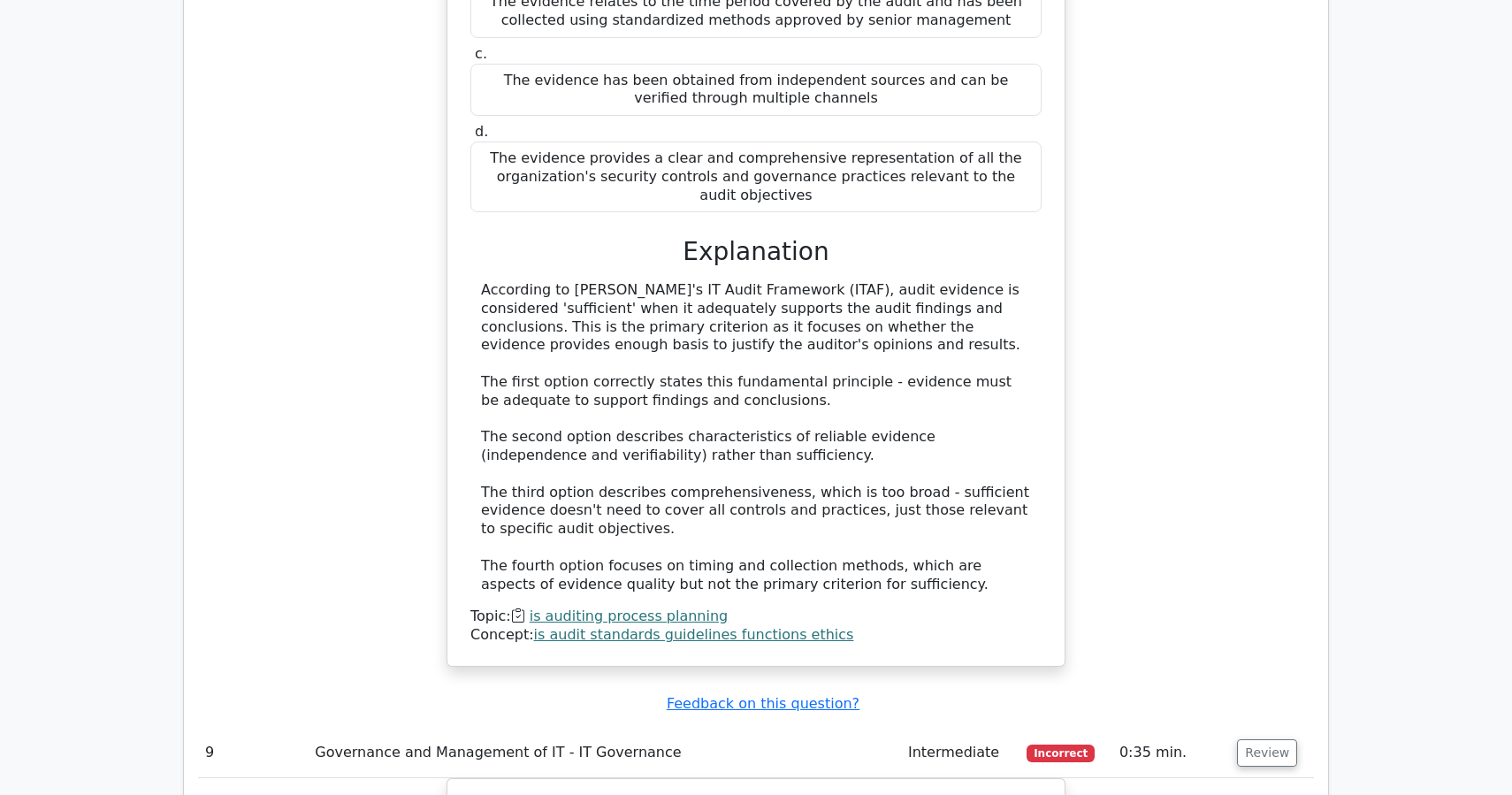
scroll to position [9128, 0]
drag, startPoint x: 512, startPoint y: 640, endPoint x: 947, endPoint y: 650, distance: 435.1
copy div "Conducting structured risk assessments for high-risk processing activities"
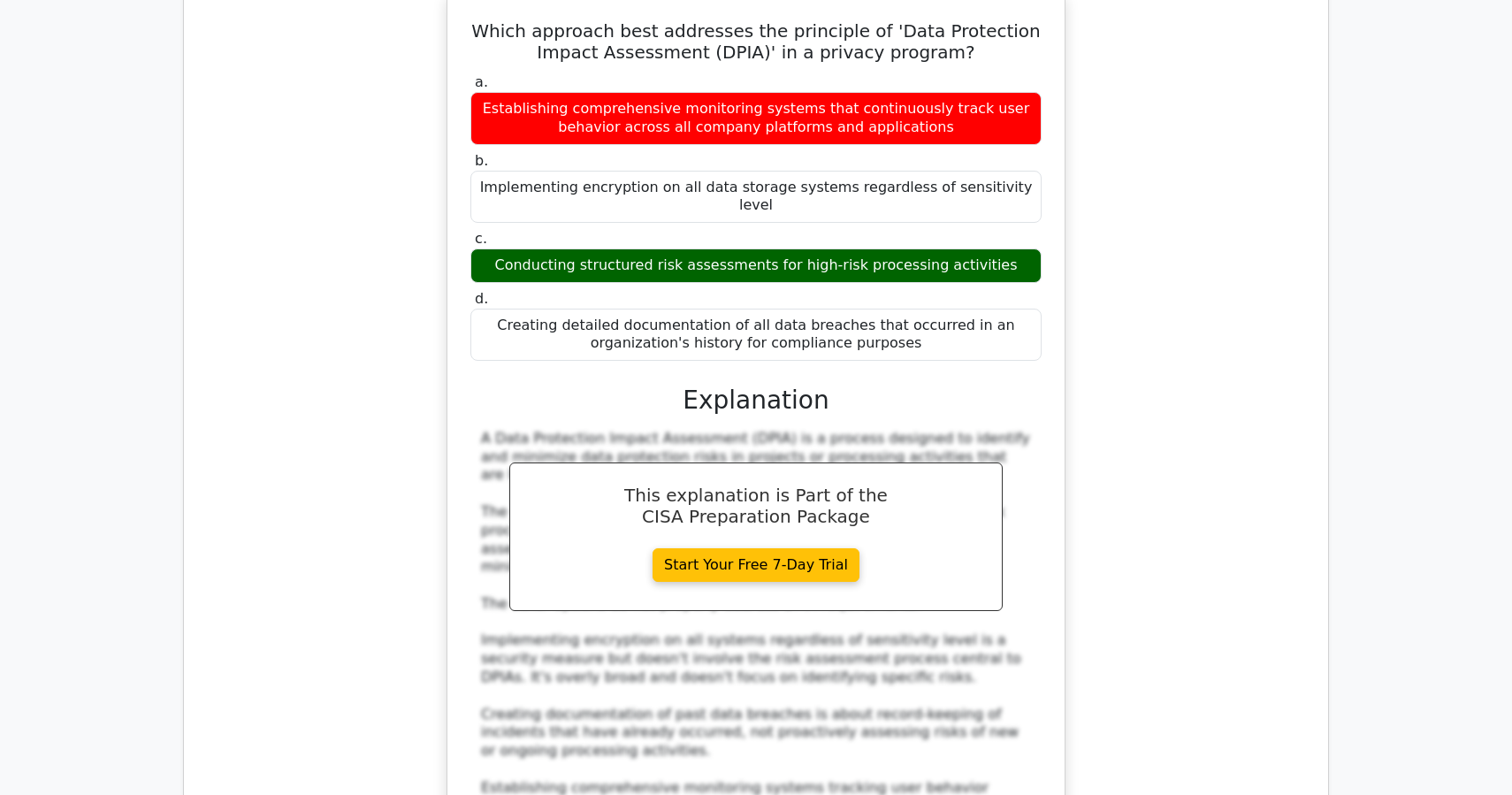
scroll to position [9929, 0]
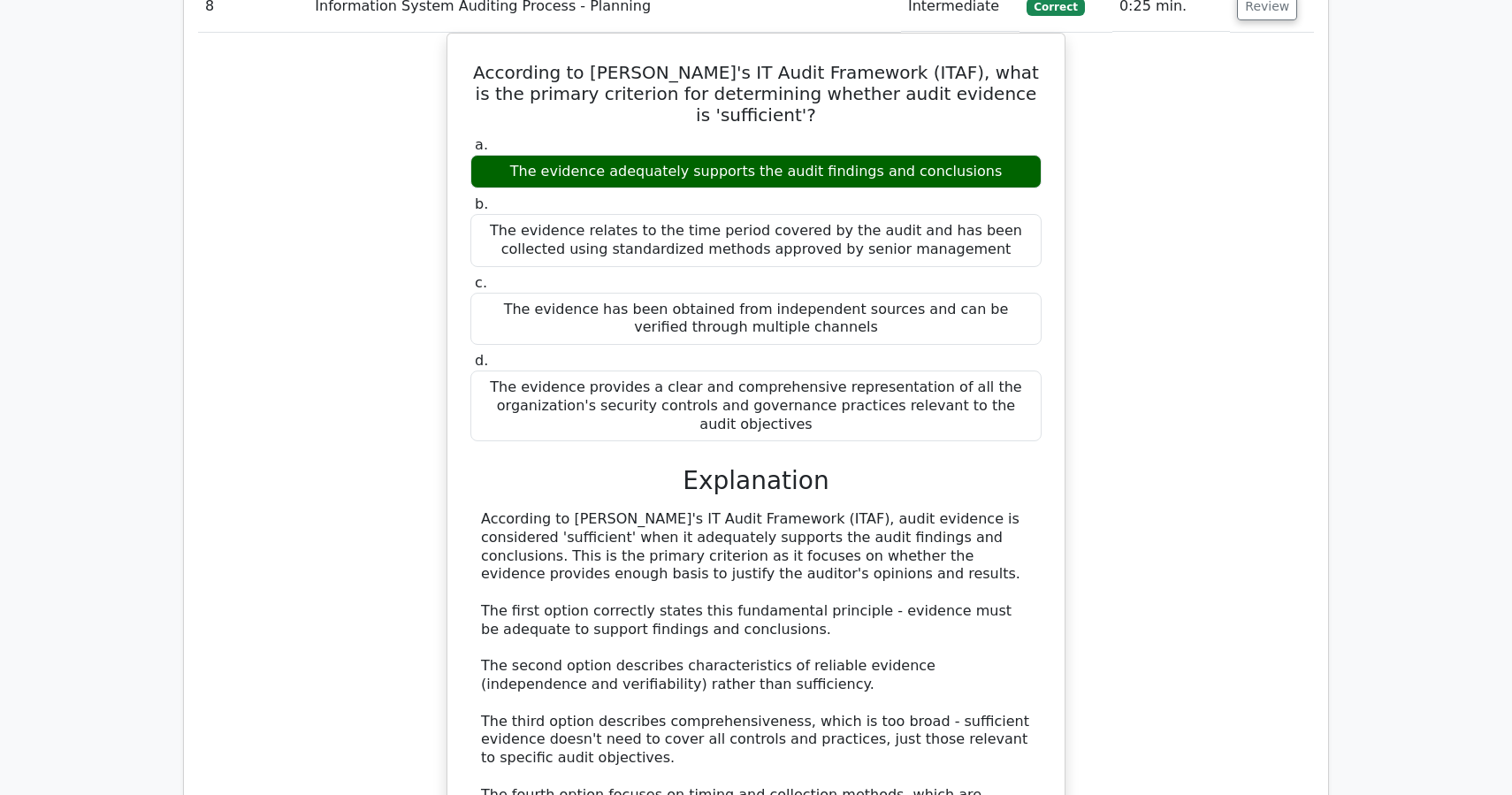
scroll to position [8765, 0]
